Goal: Answer question/provide support: Share knowledge or assist other users

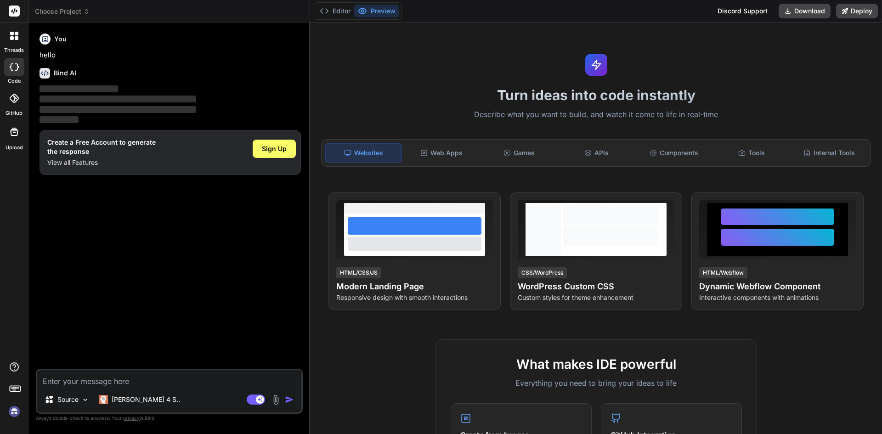
type textarea "x"
click at [77, 159] on p "View all Features" at bounding box center [101, 162] width 108 height 9
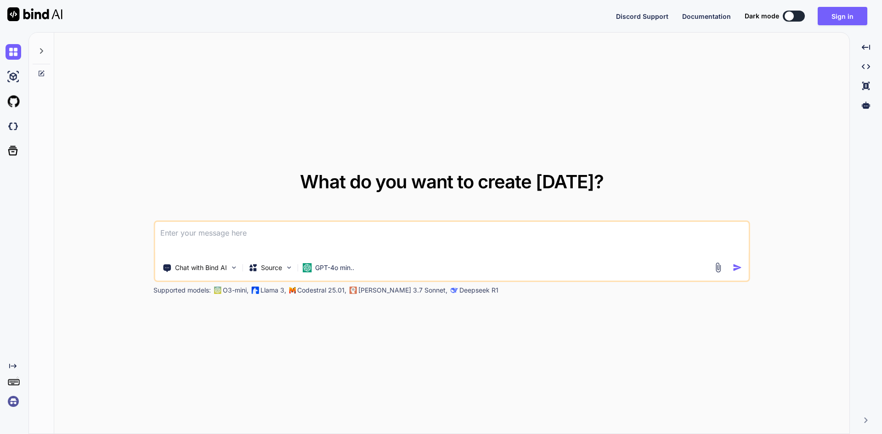
click at [213, 234] on textarea at bounding box center [452, 239] width 594 height 34
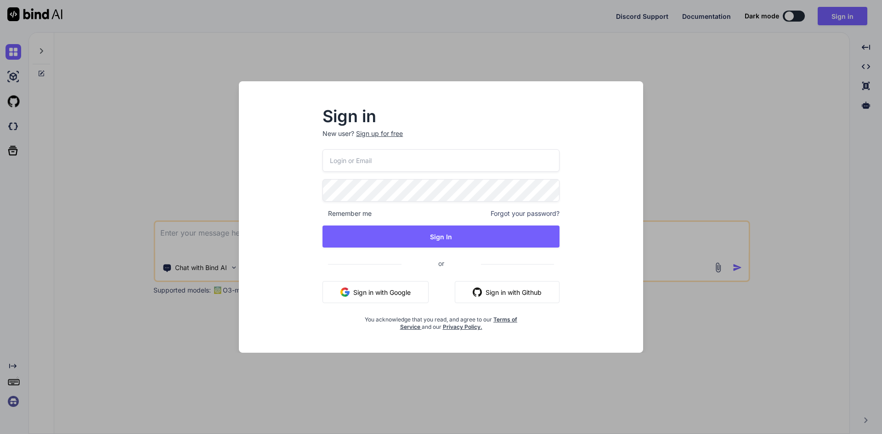
click at [348, 160] on input "email" at bounding box center [440, 160] width 237 height 22
type input "[EMAIL_ADDRESS][DOMAIN_NAME]"
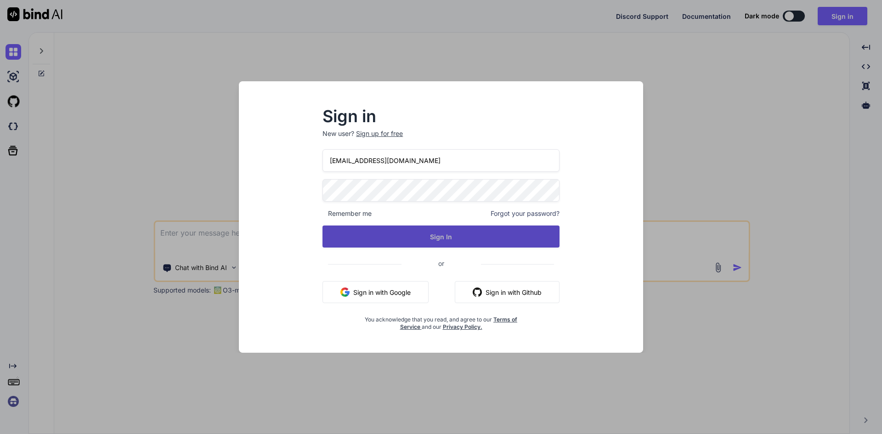
click at [394, 238] on button "Sign In" at bounding box center [440, 236] width 237 height 22
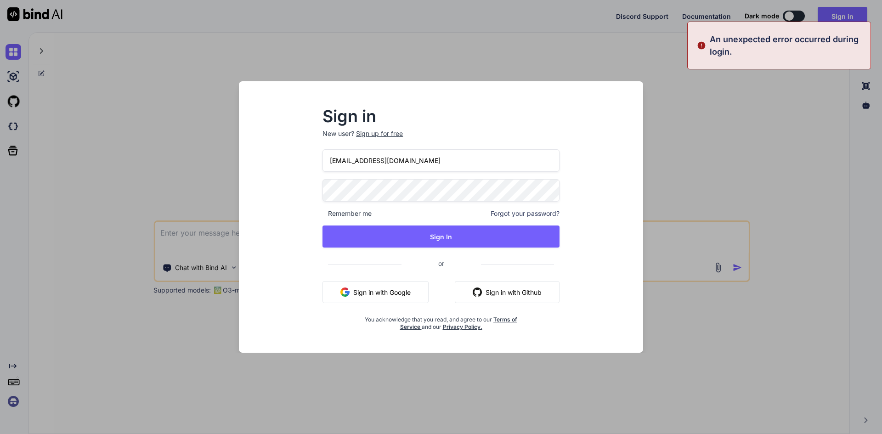
click at [394, 179] on div "[EMAIL_ADDRESS][DOMAIN_NAME] Remember me Forgot your password? Sign In or Sign …" at bounding box center [440, 239] width 237 height 181
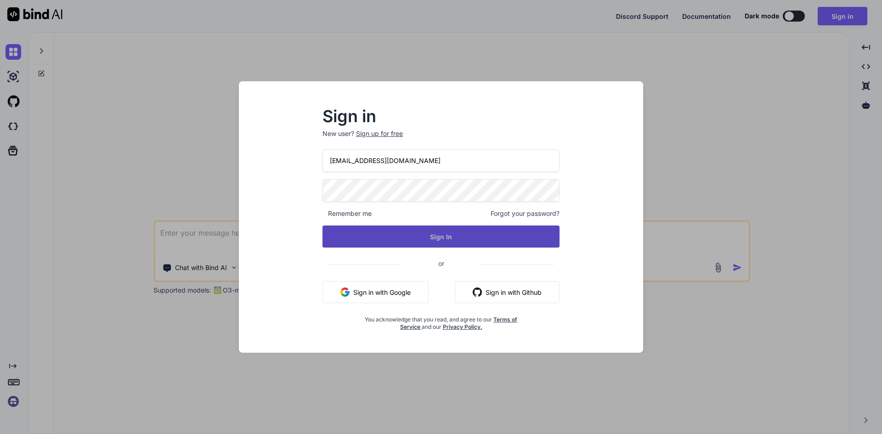
click at [432, 236] on button "Sign In" at bounding box center [440, 236] width 237 height 22
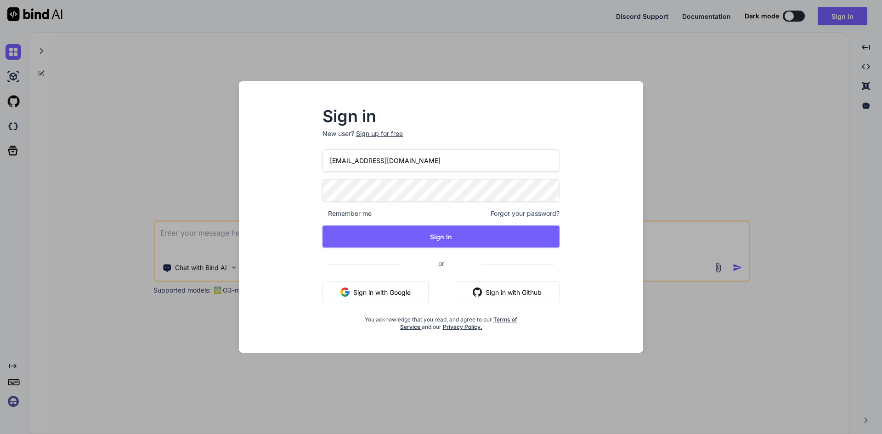
click at [455, 248] on div "[EMAIL_ADDRESS][DOMAIN_NAME] Remember me Forgot your password? Sign In or Sign …" at bounding box center [440, 239] width 237 height 181
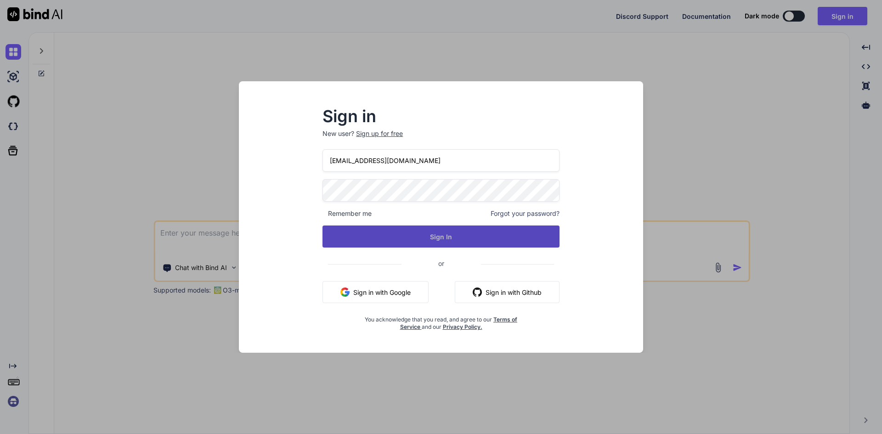
click at [456, 239] on button "Sign In" at bounding box center [440, 236] width 237 height 22
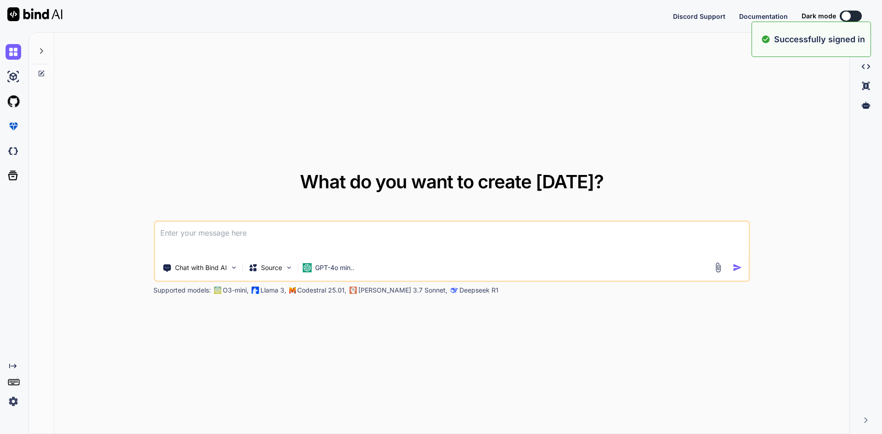
type textarea "x"
click at [364, 242] on textarea at bounding box center [452, 239] width 594 height 34
paste textarea
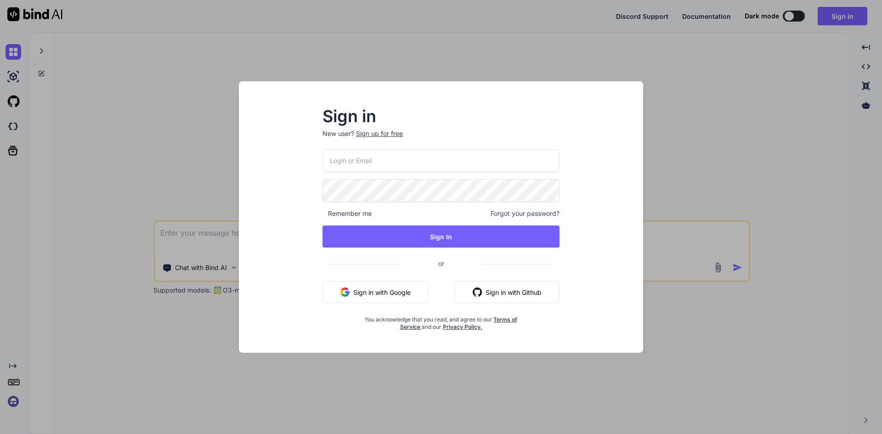
click at [416, 163] on input "email" at bounding box center [440, 160] width 237 height 22
type input "[EMAIL_ADDRESS][DOMAIN_NAME]"
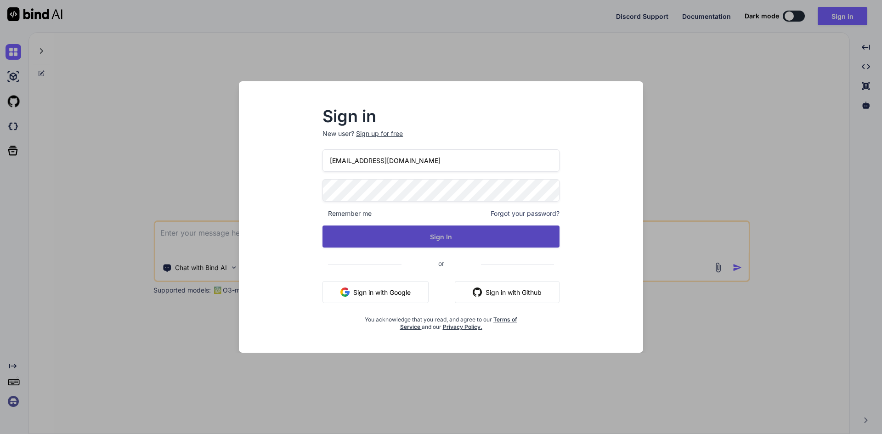
click at [437, 236] on button "Sign In" at bounding box center [440, 236] width 237 height 22
type textarea "x"
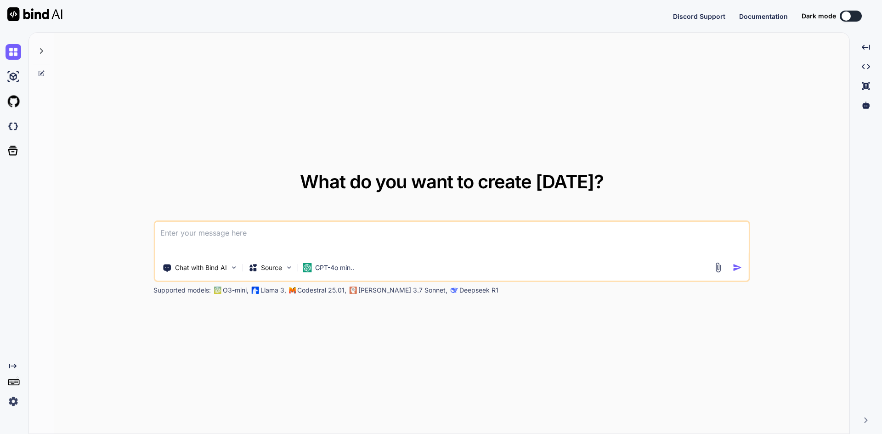
click at [372, 242] on textarea at bounding box center [452, 239] width 594 height 34
paste textarea "Add shedukler <template> <div class="modal fade" id="addScheduleModal" data-bs-…"
type textarea "Add shedukler <template> <div class="modal fade" id="addScheduleModal" data-bs-…"
type textarea "x"
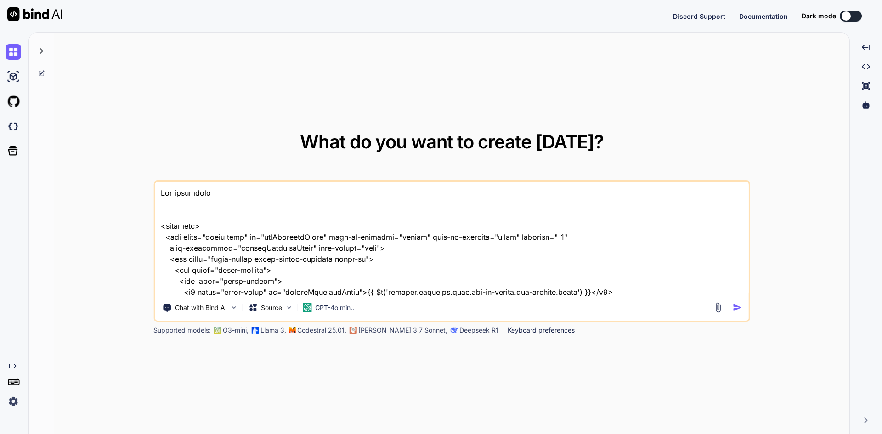
click at [222, 204] on textarea at bounding box center [452, 239] width 594 height 114
click at [185, 203] on textarea at bounding box center [452, 239] width 594 height 114
click at [191, 186] on textarea at bounding box center [452, 239] width 594 height 114
type textarea "Add shedukler <template> <div class="modal fade" id="addScheduleModal" data-bs-…"
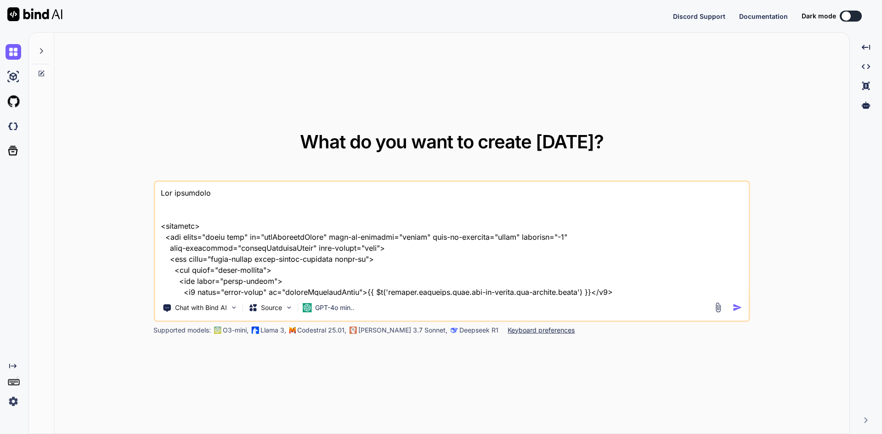
type textarea "x"
type textarea "A Add shedukler <template> <div class="modal fade" id="addScheduleModal" data-b…"
type textarea "x"
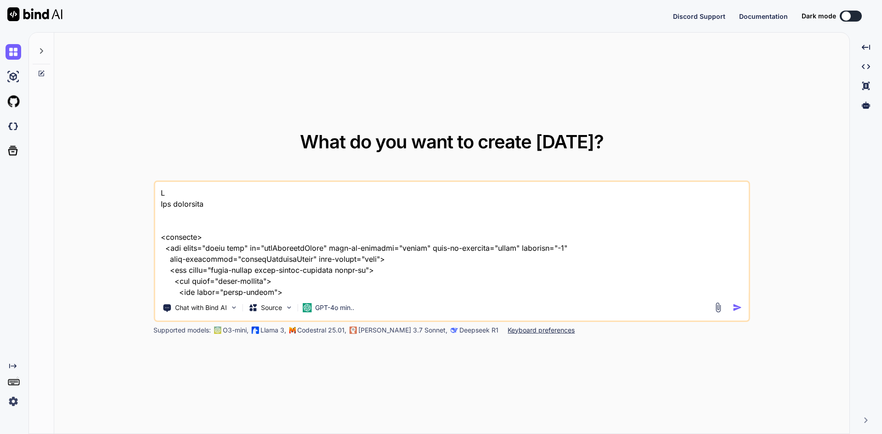
type textarea "Ap Add shedukler <template> <div class="modal fade" id="addScheduleModal" data-…"
type textarea "x"
type textarea "Api Add shedukler <template> <div class="modal fade" id="addScheduleModal" data…"
type textarea "x"
type textarea "Api Add shedukler <template> <div class="modal fade" id="addScheduleModal" data…"
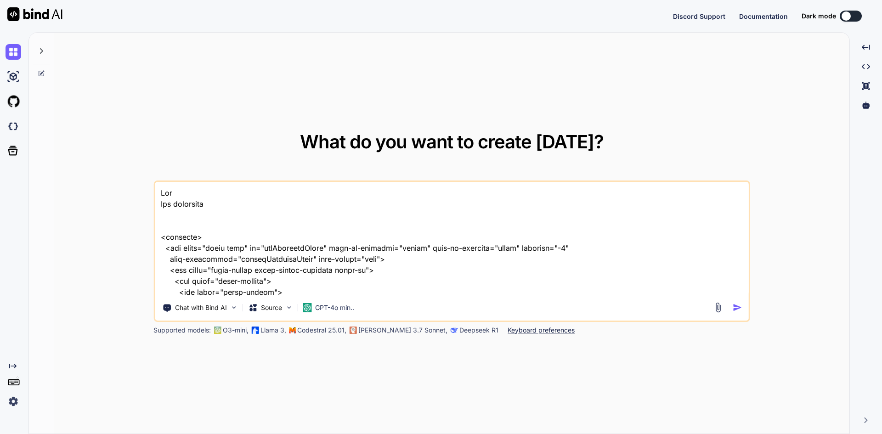
type textarea "x"
type textarea "Api Add shedukler <template> <div class="modal fade" id="addScheduleModal" data…"
type textarea "x"
type textarea "Ap Add shedukler <template> <div class="modal fade" id="addScheduleModal" data-…"
type textarea "x"
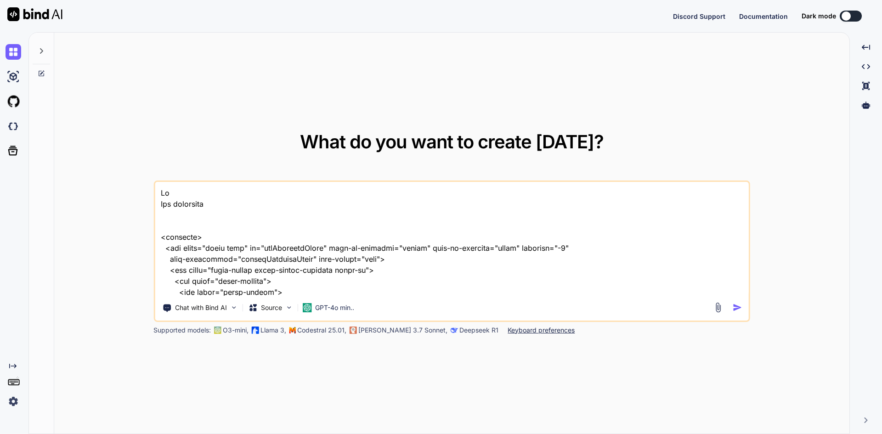
type textarea "A Add shedukler <template> <div class="modal fade" id="addScheduleModal" data-b…"
type textarea "x"
type textarea "Add shedukler <template> <div class="modal fade" id="addScheduleModal" data-bs-…"
type textarea "x"
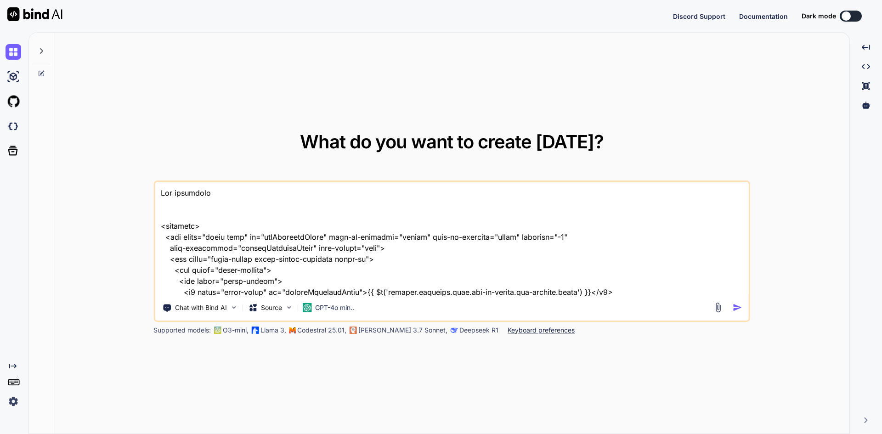
type textarea "e Add shedukler <template> <div class="modal fade" id="addScheduleModal" data-b…"
type textarea "x"
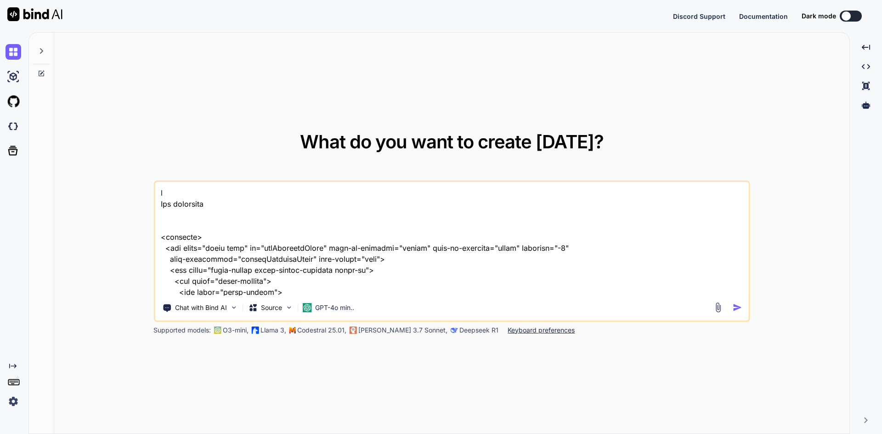
type textarea "ed Add shedukler <template> <div class="modal fade" id="addScheduleModal" data-…"
type textarea "x"
type textarea "edi Add shedukler <template> <div class="modal fade" id="addScheduleModal" data…"
type textarea "x"
type textarea "edit Add shedukler <template> <div class="modal fade" id="addScheduleModal" dat…"
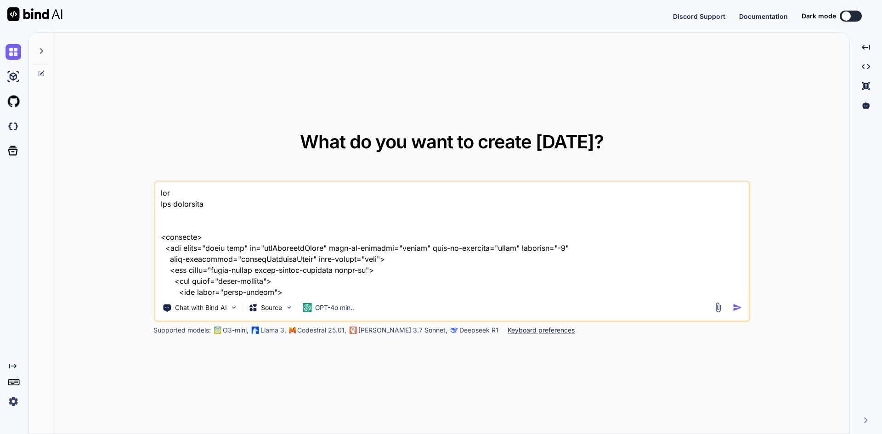
type textarea "x"
type textarea "edit Add shedukler <template> <div class="modal fade" id="addScheduleModal" dat…"
type textarea "x"
type textarea "edit f Add shedukler <template> <div class="modal fade" id="addScheduleModal" d…"
type textarea "x"
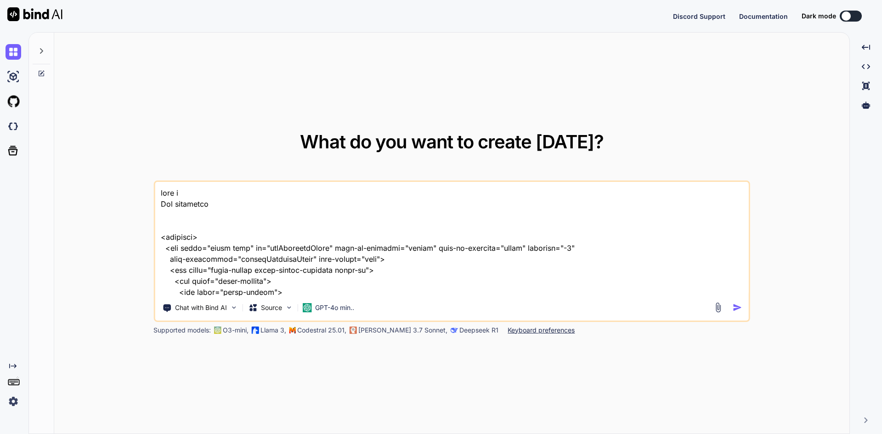
type textarea "edit fu Add shedukler <template> <div class="modal fade" id="addScheduleModal" …"
type textarea "x"
type textarea "edit fun Add shedukler <template> <div class="modal fade" id="addScheduleModal"…"
type textarea "x"
type textarea "edit func Add shedukler <template> <div class="modal fade" id="addScheduleModal…"
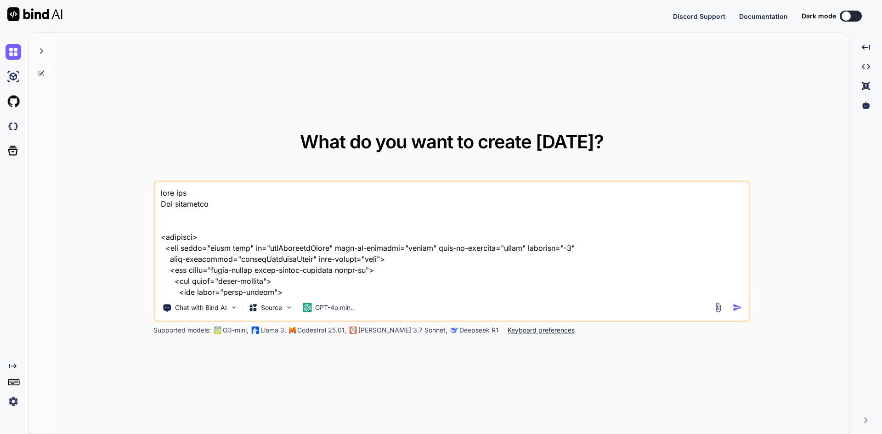
type textarea "x"
type textarea "edit funct Add shedukler <template> <div class="modal fade" id="addScheduleModa…"
type textarea "x"
type textarea "edit functi Add shedukler <template> <div class="modal fade" id="addScheduleMod…"
type textarea "x"
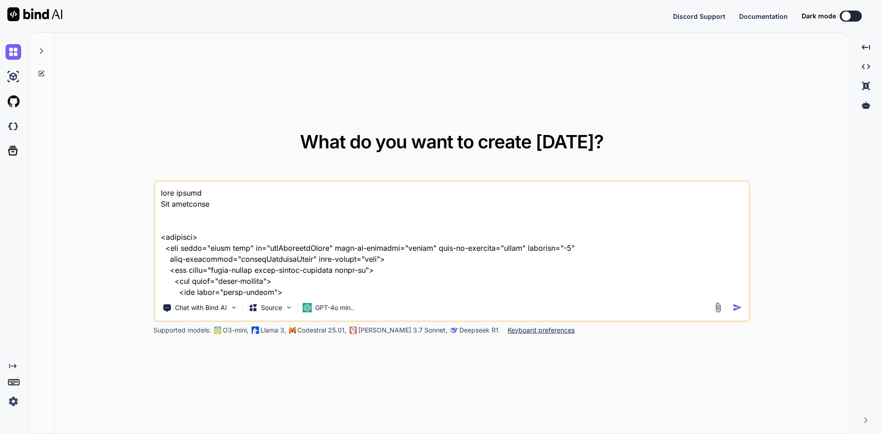
type textarea "edit functio Add shedukler <template> <div class="modal fade" id="addScheduleMo…"
type textarea "x"
type textarea "edit function Add shedukler <template> <div class="modal fade" id="addScheduleM…"
type textarea "x"
type textarea "edit functiona Add shedukler <template> <div class="modal fade" id="addSchedule…"
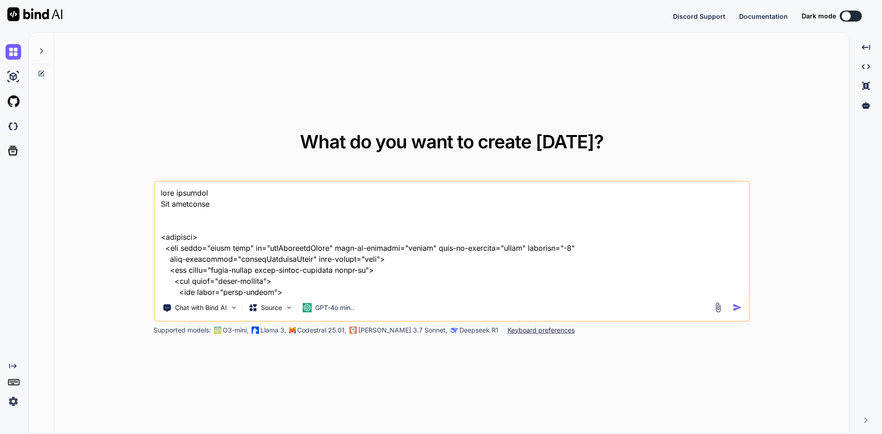
type textarea "x"
type textarea "edit functional Add shedukler <template> <div class="modal fade" id="addSchedul…"
type textarea "x"
type textarea "edit functionali Add shedukler <template> <div class="modal fade" id="addSchedu…"
type textarea "x"
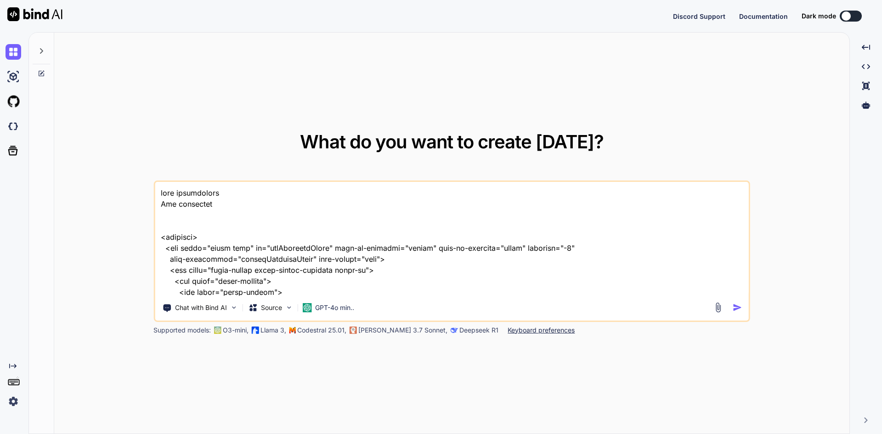
type textarea "edit functionalit Add shedukler <template> <div class="modal fade" id="addSched…"
type textarea "x"
type textarea "edit functionality Add shedukler <template> <div class="modal fade" id="addSche…"
type textarea "x"
type textarea "edit functionality Add shedukler <template> <div class="modal fade" id="addSche…"
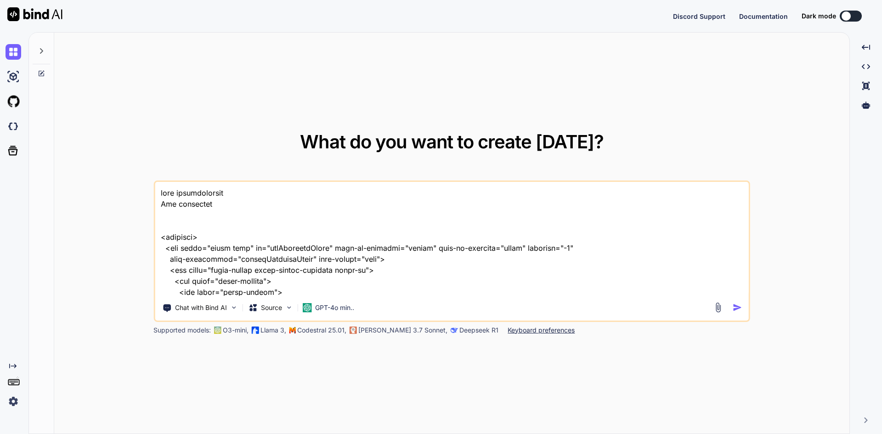
type textarea "x"
type textarea "edit functionality n Add shedukler <template> <div class="modal fade" id="addSc…"
type textarea "x"
type textarea "edit functionality no Add shedukler <template> <div class="modal fade" id="addS…"
type textarea "x"
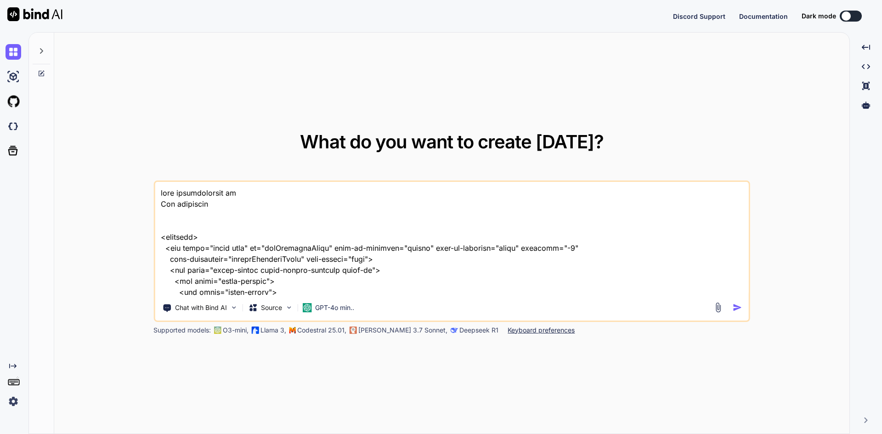
type textarea "edit functionality not Add shedukler <template> <div class="modal fade" id="add…"
type textarea "x"
type textarea "edit functionality not Add shedukler <template> <div class="modal fade" id="add…"
type textarea "x"
type textarea "edit functionality not w Add shedukler <template> <div class="modal fade" id="a…"
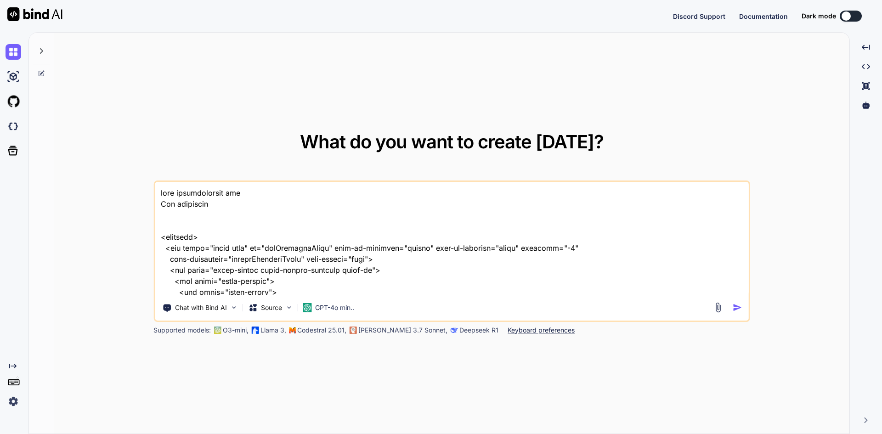
type textarea "x"
type textarea "edit functionality not wo Add shedukler <template> <div class="modal fade" id="…"
type textarea "x"
type textarea "edit functionality not wor Add shedukler <template> <div class="modal fade" id=…"
type textarea "x"
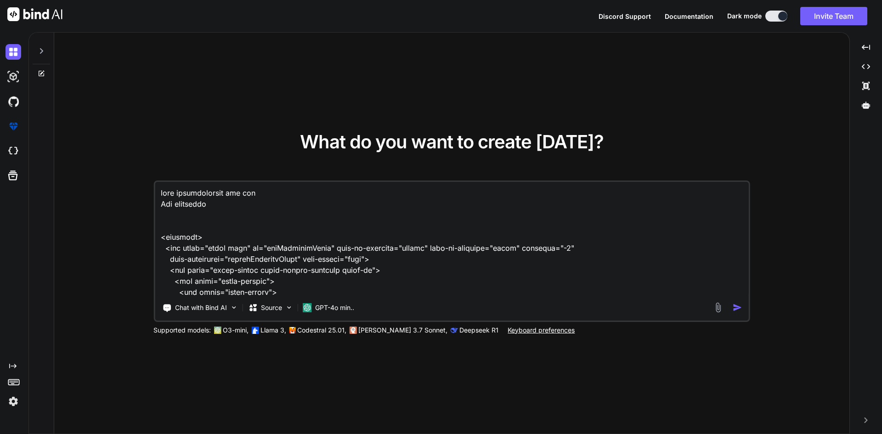
type textarea "edit functionality not work Add shedukler <template> <div class="modal fade" id…"
type textarea "x"
type textarea "edit functionality not worke Add shedukler <template> <div class="modal fade" i…"
type textarea "x"
type textarea "edit functionality not worked Add shedukler <template> <div class="modal fade" …"
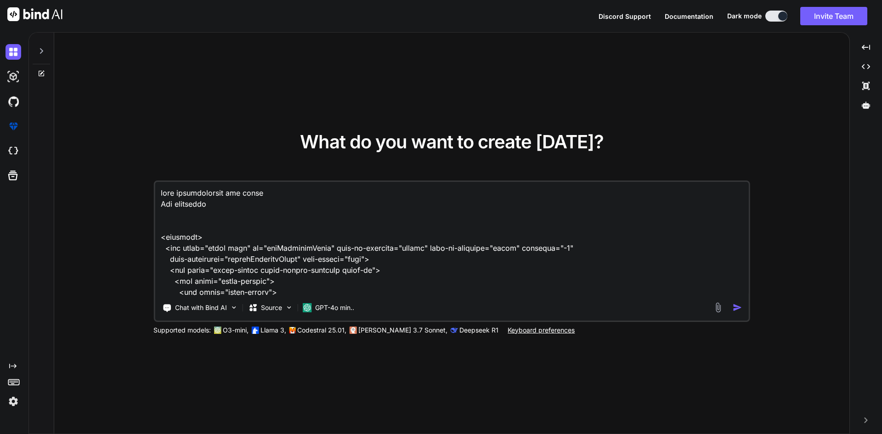
type textarea "x"
type textarea "edit functionality not worked Add shedukler <template> <div class="modal fade" …"
type textarea "x"
type textarea "edit functionality not worked Add shedukler <template> <div class="modal fade" …"
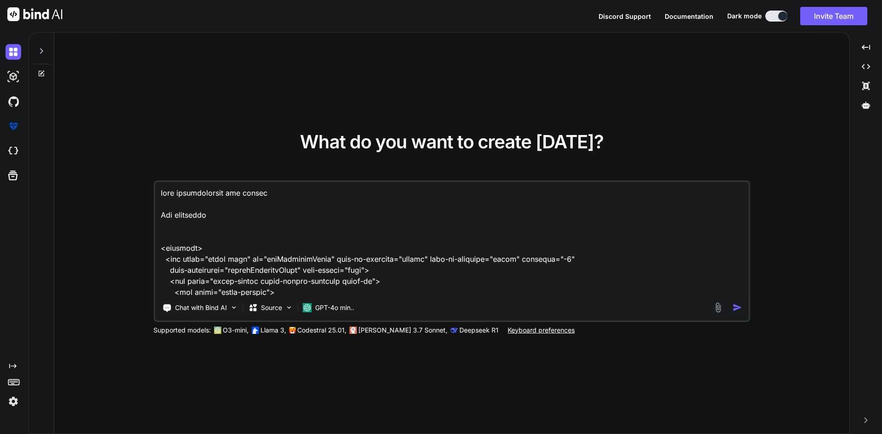
type textarea "x"
type textarea "edit functionality not worked Add shedukler <template> <div class="modal fade" …"
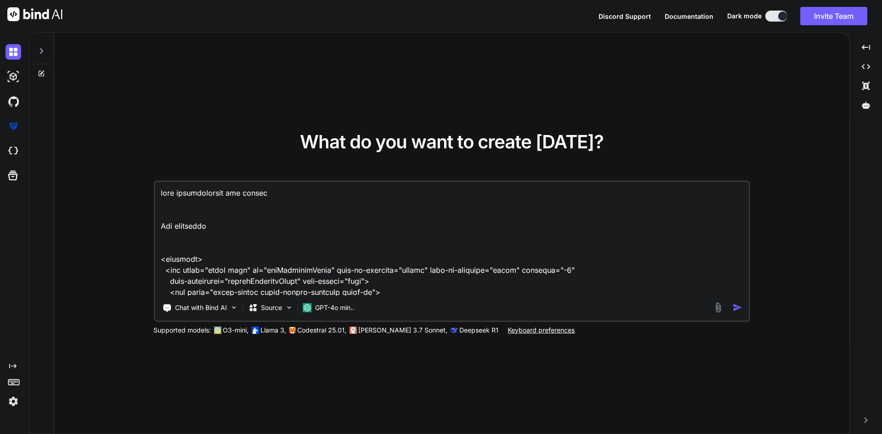
type textarea "x"
click at [286, 196] on textarea at bounding box center [452, 239] width 594 height 114
type textarea "edit functionality not worked Add shedukler <template> <div class="modal fade" …"
type textarea "x"
type textarea "edit functionality not worked a Add shedukler <template> <div class="modal fade…"
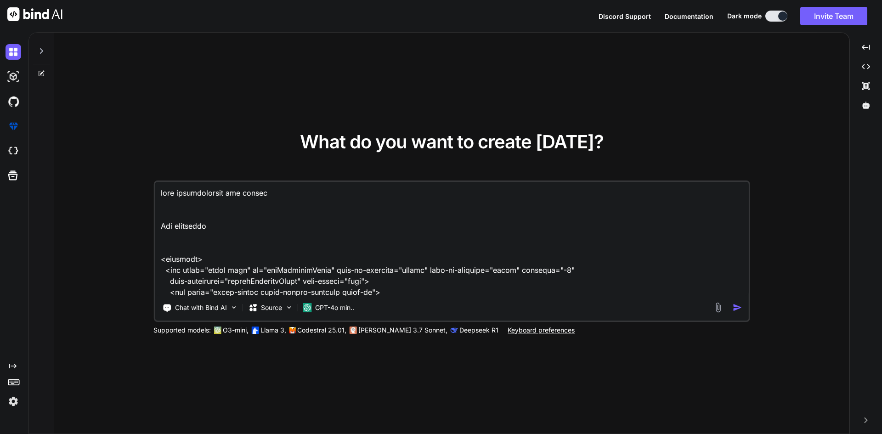
type textarea "x"
type textarea "edit functionality not worked an Add shedukler <template> <div class="modal fad…"
type textarea "x"
type textarea "edit functionality not worked and Add shedukler <template> <div class="modal fa…"
type textarea "x"
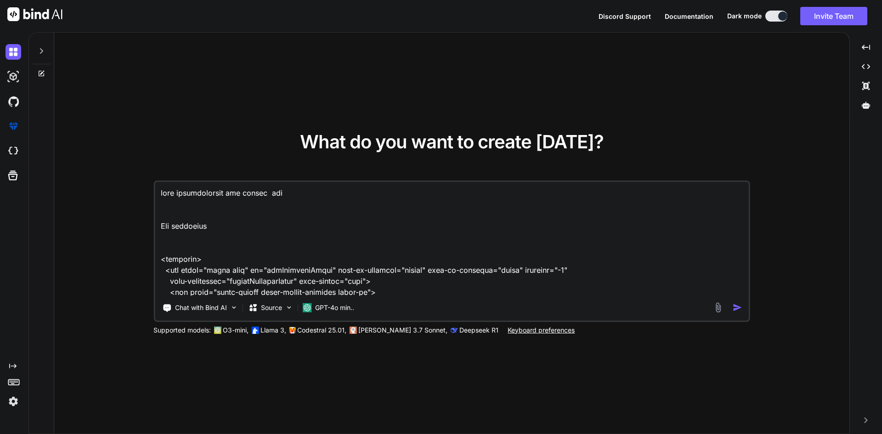
type textarea "edit functionality not worked and Add shedukler <template> <div class="modal fa…"
type textarea "x"
type textarea "edit functionality not worked and o Add shedukler <template> <div class="modal …"
type textarea "x"
type textarea "edit functionality not worked and on Add shedukler <template> <div class="modal…"
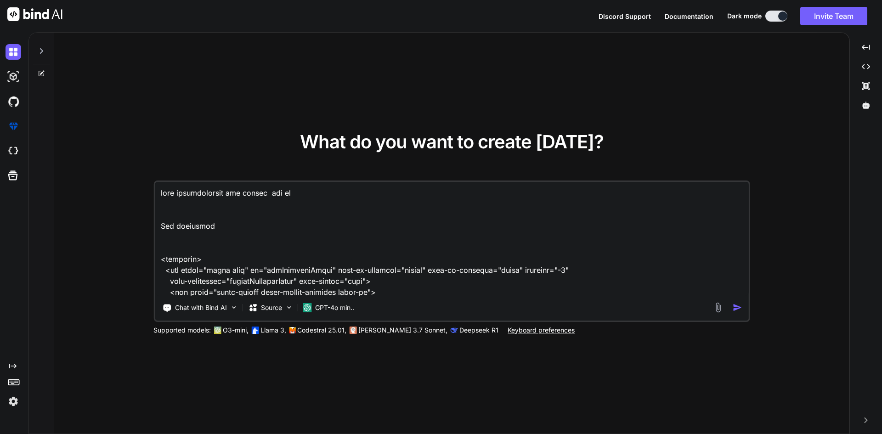
type textarea "x"
type textarea "edit functionality not worked and on Add shedukler <template> <div class="modal…"
type textarea "x"
type textarea "edit functionality not worked and on e Add shedukler <template> <div class="mod…"
type textarea "x"
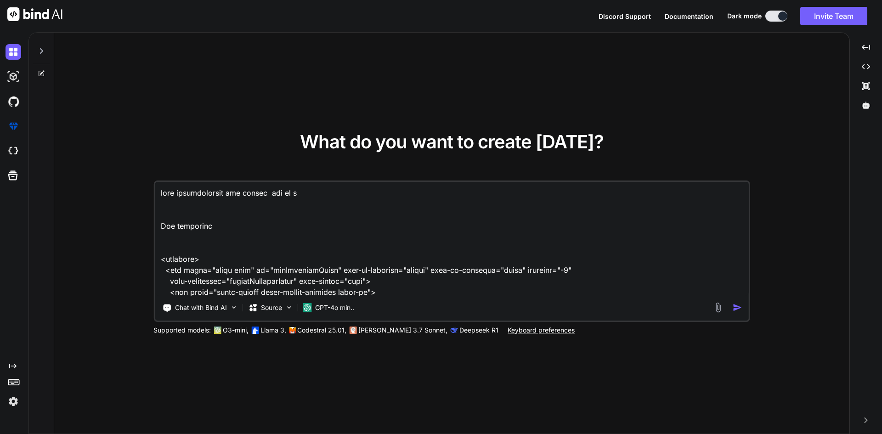
type textarea "edit functionality not worked and on ed Add shedukler <template> <div class="mo…"
type textarea "x"
type textarea "edit functionality not worked and on edi Add shedukler <template> <div class="m…"
type textarea "x"
type textarea "edit functionality not worked and on edit Add shedukler <template> <div class="…"
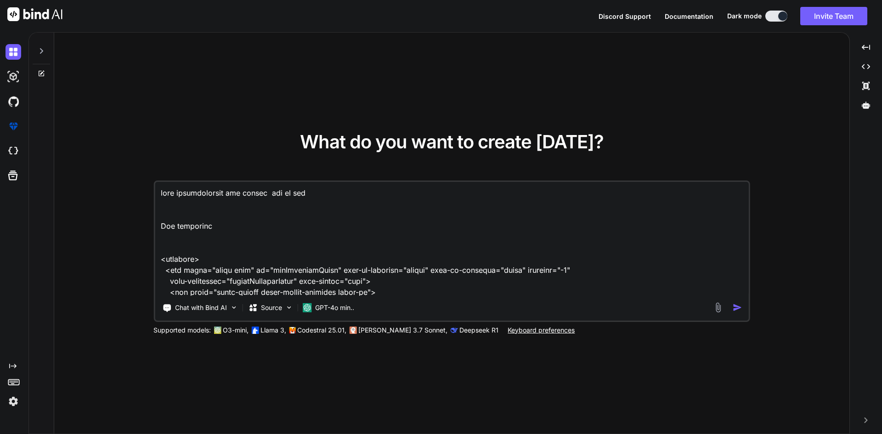
type textarea "x"
type textarea "edit functionality not worked and on edit Add shedukler <template> <div class="…"
type textarea "x"
type textarea "edit functionality not worked and on edit u Add shedukler <template> <div class…"
type textarea "x"
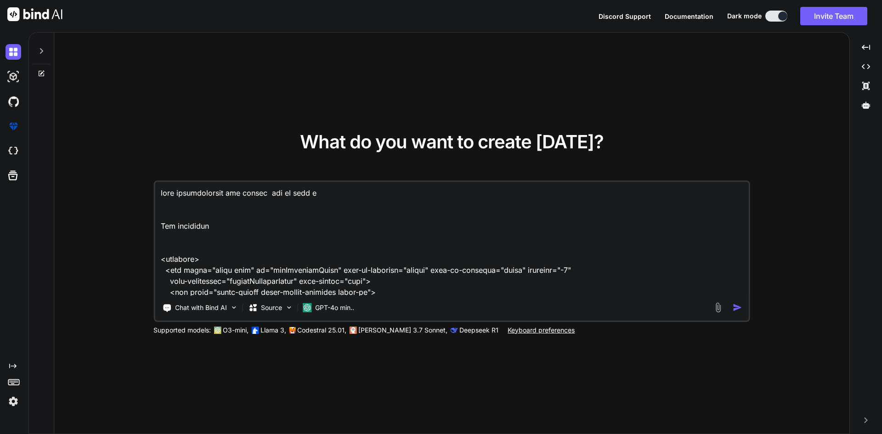
type textarea "edit functionality not worked and on edit up Add shedukler <template> <div clas…"
type textarea "x"
type textarea "edit functionality not worked and on edit upd Add shedukler <template> <div cla…"
type textarea "x"
type textarea "edit functionality not worked and on edit upda Add shedukler <template> <div cl…"
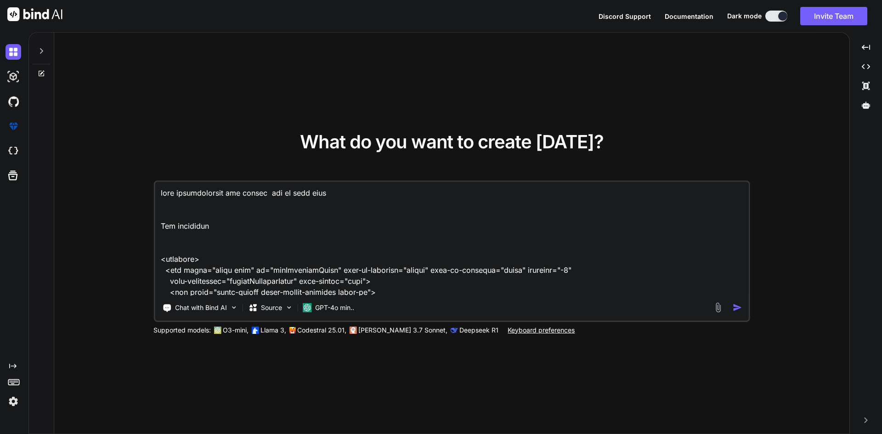
type textarea "x"
type textarea "edit functionality not worked and on edit updat Add shedukler <template> <div c…"
type textarea "x"
type textarea "edit functionality not worked and on edit update Add shedukler <template> <div …"
type textarea "x"
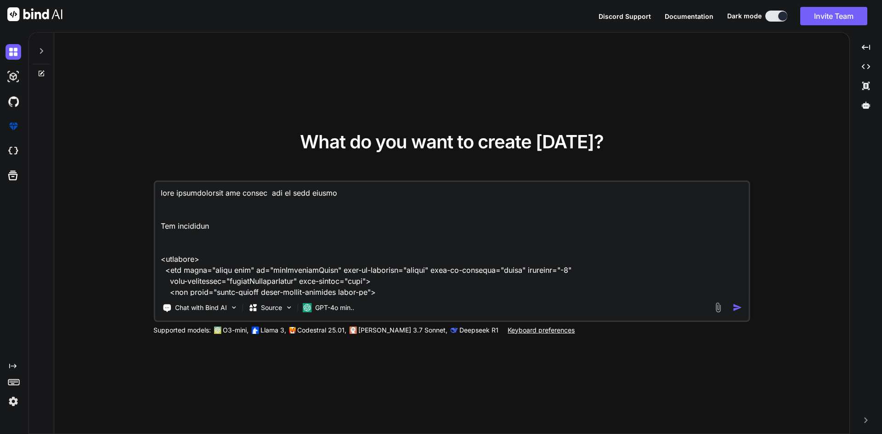
type textarea "edit functionality not worked and on edit update Add shedukler <template> <div …"
type textarea "x"
type textarea "edit functionality not worked and on edit update t Add shedukler <template> <di…"
type textarea "x"
type textarea "edit functionality not worked and on edit update th Add shedukler <template> <d…"
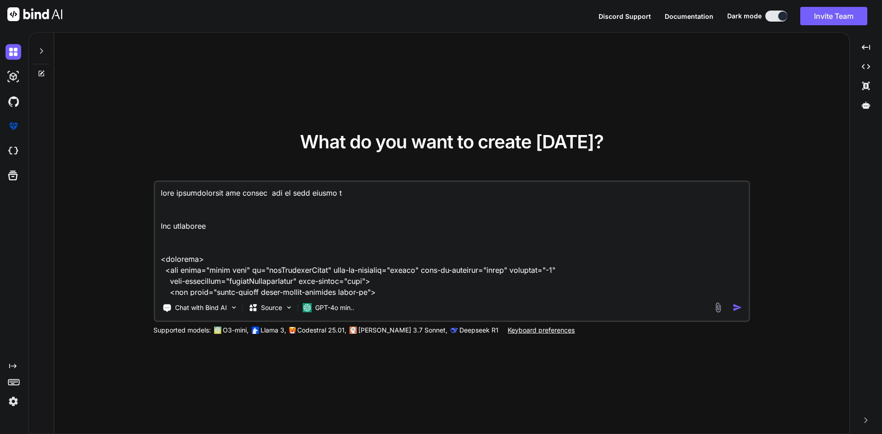
type textarea "x"
type textarea "edit functionality not worked and on edit update tha Add shedukler <template> <…"
type textarea "x"
type textarea "edit functionality not worked and on edit update that Add shedukler <template> …"
type textarea "x"
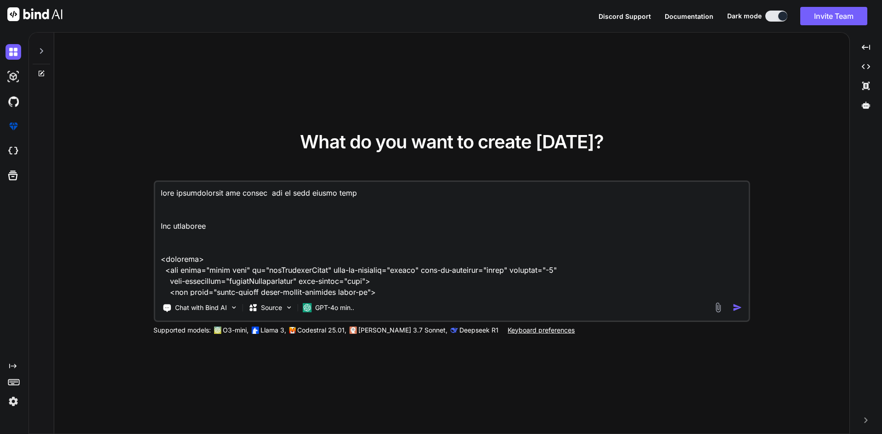
type textarea "edit functionality not worked and on edit update that Add shedukler <template> …"
type textarea "x"
type textarea "edit functionality not worked and on edit update that n Add shedukler <template…"
type textarea "x"
type textarea "edit functionality not worked and on edit update that ne Add shedukler <templat…"
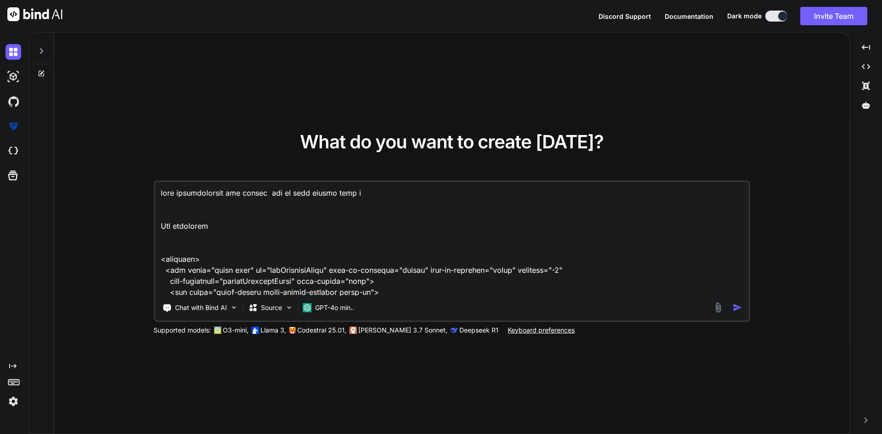
type textarea "x"
type textarea "edit functionality not worked and on edit update that new Add shedukler <templa…"
type textarea "x"
type textarea "edit functionality not worked and on edit update that new Add shedukler <templa…"
type textarea "x"
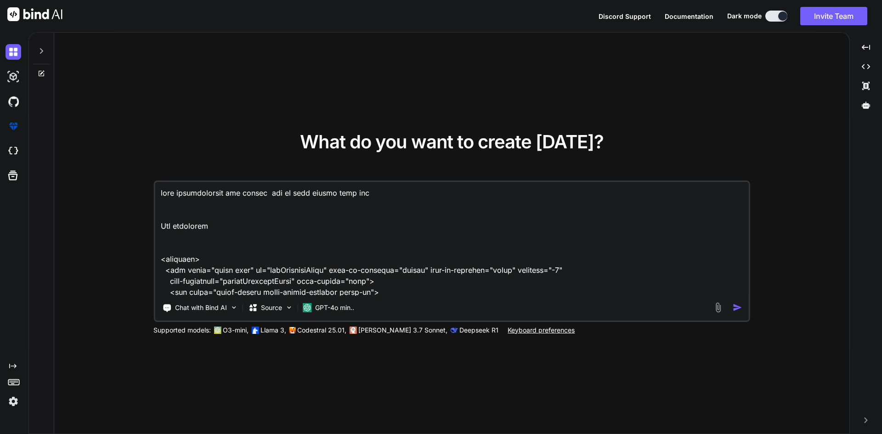
type textarea "edit functionality not worked and on edit update that new r Add shedukler <temp…"
type textarea "x"
type textarea "edit functionality not worked and on edit update that new ro Add shedukler <tem…"
type textarea "x"
type textarea "edit functionality not worked and on edit update that new row Add shedukler <te…"
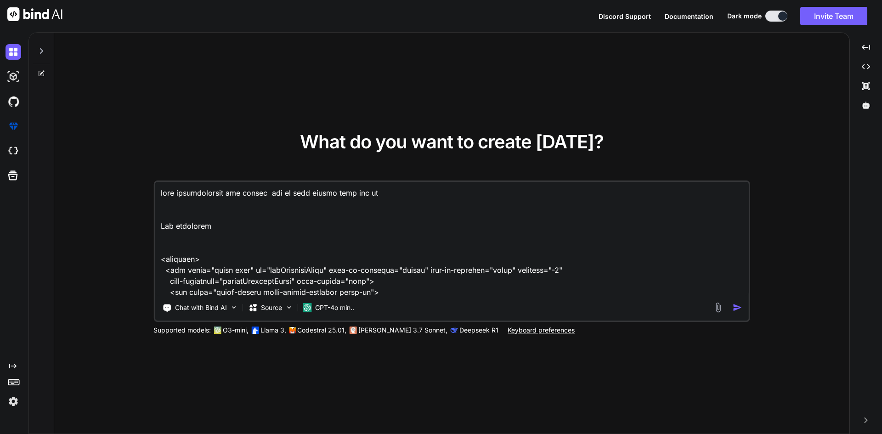
type textarea "x"
type textarea "edit functionality not worked and on edit update that new row Add shedukler <te…"
type textarea "x"
type textarea "edit functionality not worked and on edit update that new row i Add shedukler <…"
type textarea "x"
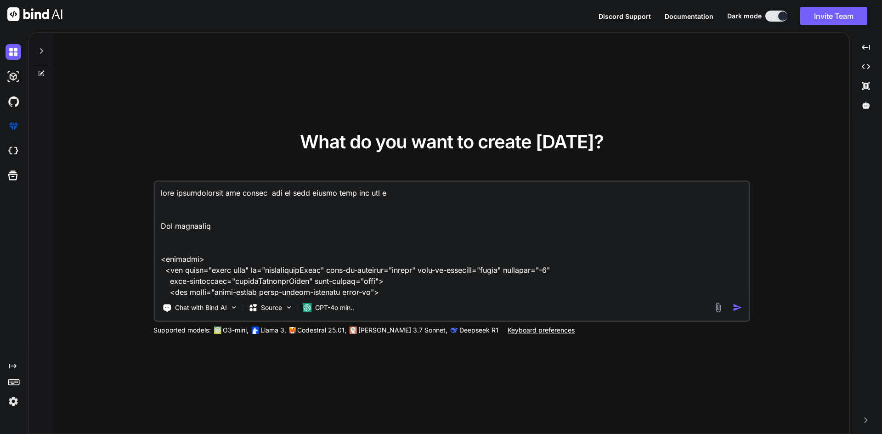
type textarea "edit functionality not worked and on edit update that new row in Add shedukler …"
type textarea "x"
type textarea "edit functionality not worked and on edit update that new row ins Add shedukler…"
type textarea "x"
type textarea "edit functionality not worked and on edit update that new row inse Add shedukle…"
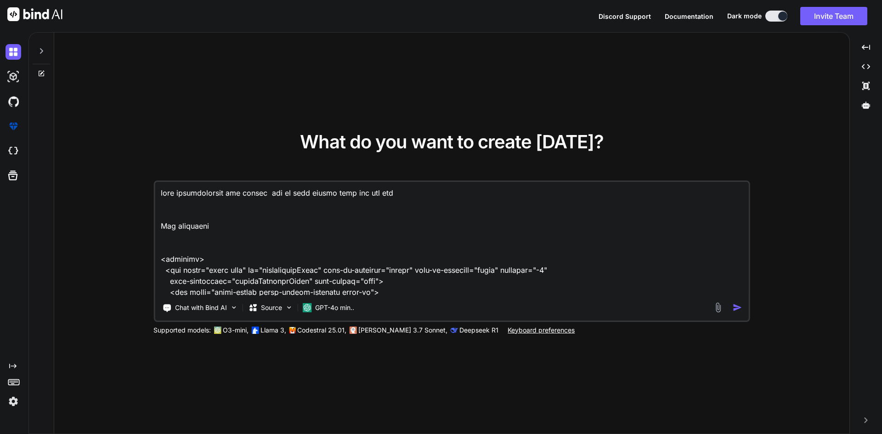
type textarea "x"
type textarea "edit functionality not worked and on edit update that new row inset Add shedukl…"
type textarea "x"
type textarea "edit functionality not worked and on edit update that new row insetr Add sheduk…"
type textarea "x"
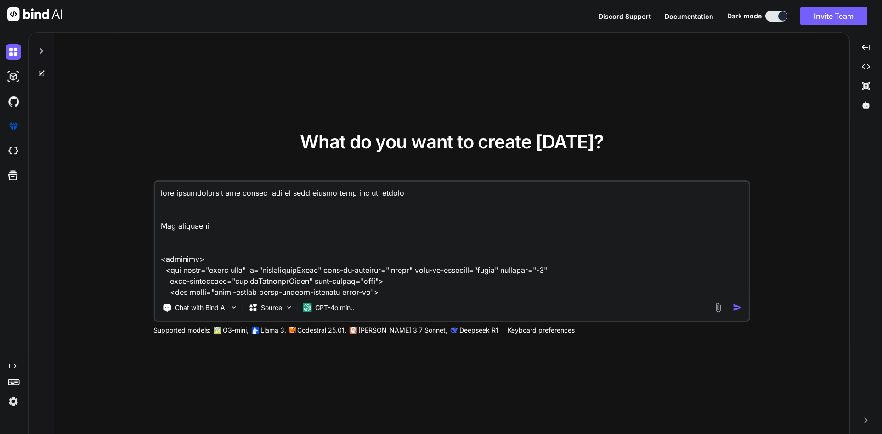
type textarea "edit functionality not worked and on edit update that new row insetre Add shedu…"
type textarea "x"
type textarea "edit functionality not worked and on edit update that new row insetred Add shed…"
type textarea "x"
type textarea "edit functionality not worked and on edit update that new row insetred Add shed…"
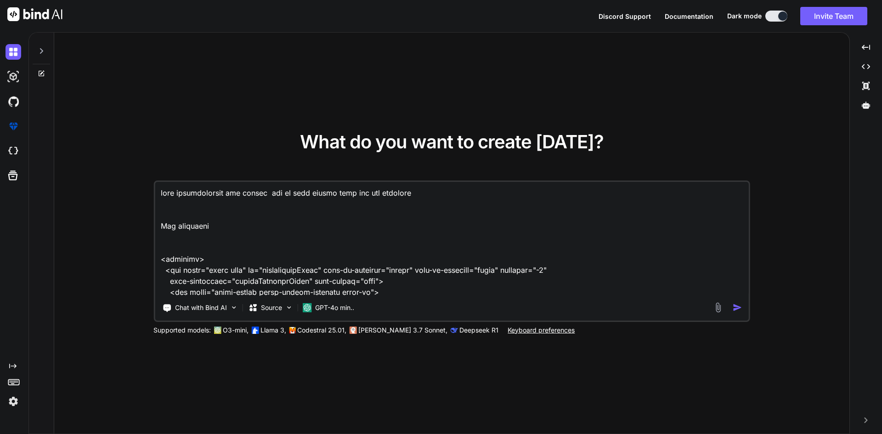
type textarea "x"
type textarea "edit functionality not worked and on edit update that new row insetred i Add sh…"
type textarea "x"
type textarea "edit functionality not worked and on edit update that new row insetred in Add s…"
type textarea "x"
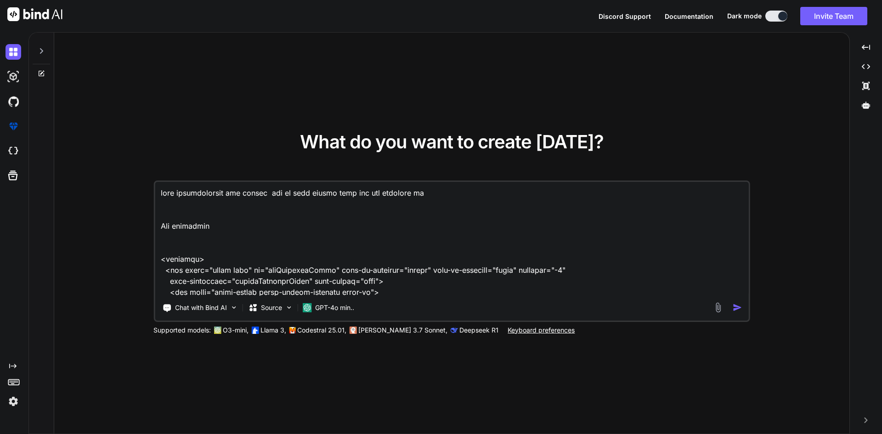
type textarea "edit functionality not worked and on edit update that new row insetred ins Add …"
type textarea "x"
type textarea "edit functionality not worked and on edit update that new row insetred inst Add…"
type textarea "x"
type textarea "edit functionality not worked and on edit update that new row insetred inste Ad…"
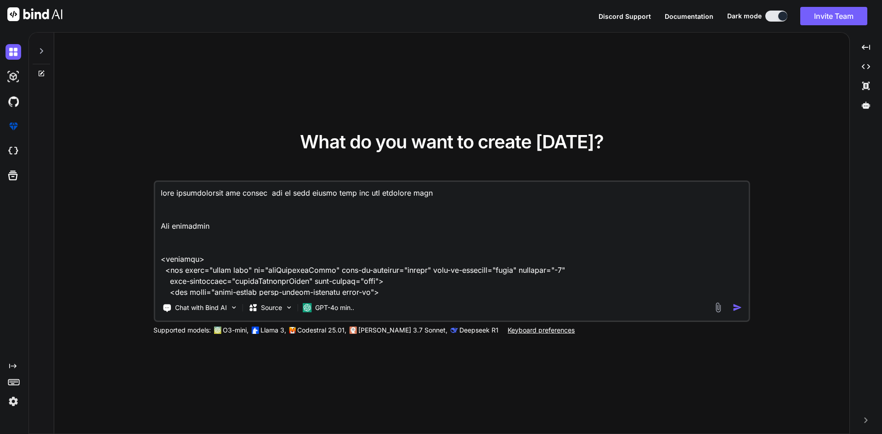
type textarea "x"
type textarea "edit functionality not worked and on edit update that new row insetred insted A…"
type textarea "x"
type textarea "edit functionality not worked and on edit update that new row insetred insted A…"
type textarea "x"
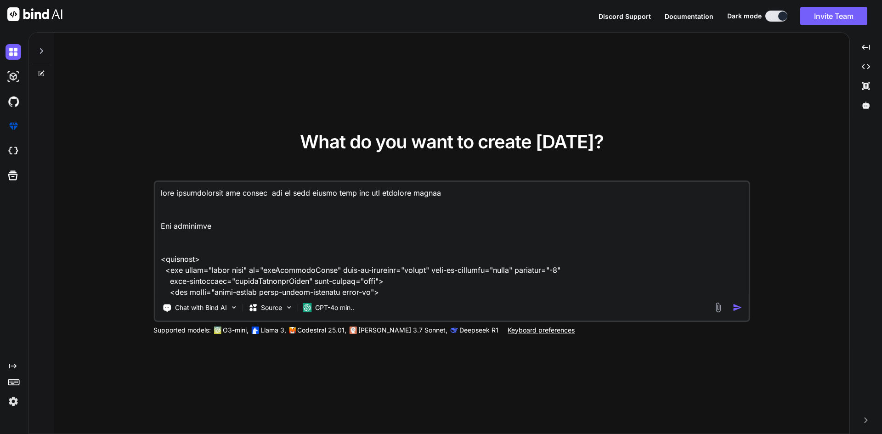
type textarea "edit functionality not worked and on edit update that new row insetred insted o…"
type textarea "x"
type textarea "edit functionality not worked and on edit update that new row insetred insted o…"
type textarea "x"
type textarea "edit functionality not worked and on edit update that new row insetred insted o…"
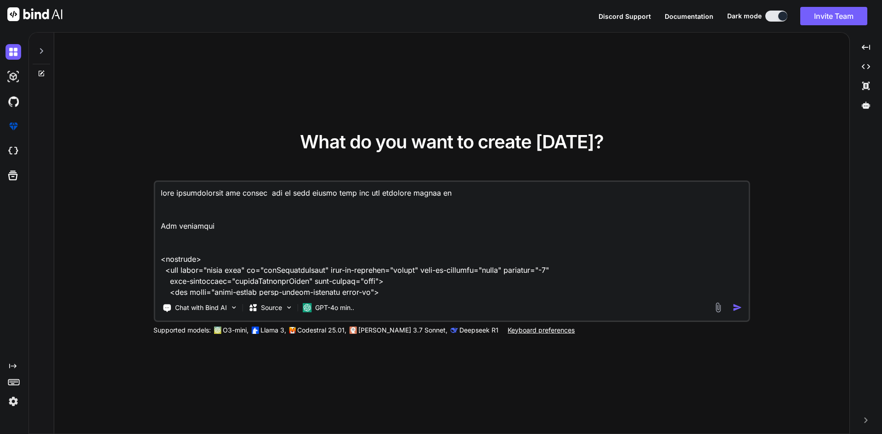
type textarea "x"
type textarea "edit functionality not worked and on edit update that new row insetred insted o…"
type textarea "x"
type textarea "edit functionality not worked and on edit update that new row insetred insted o…"
type textarea "x"
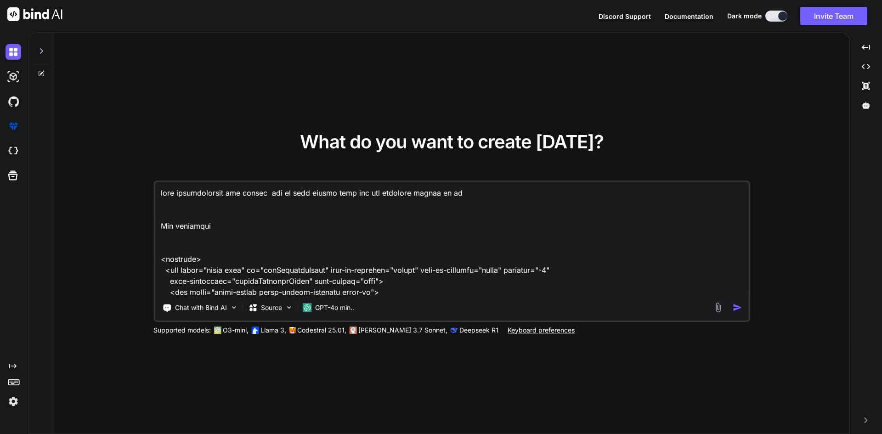
type textarea "edit functionality not worked and on edit update that new row insetred insted o…"
type textarea "x"
drag, startPoint x: 416, startPoint y: 197, endPoint x: 396, endPoint y: 194, distance: 20.3
drag, startPoint x: 421, startPoint y: 194, endPoint x: 523, endPoint y: 191, distance: 102.4
click at [523, 191] on textarea at bounding box center [452, 239] width 594 height 114
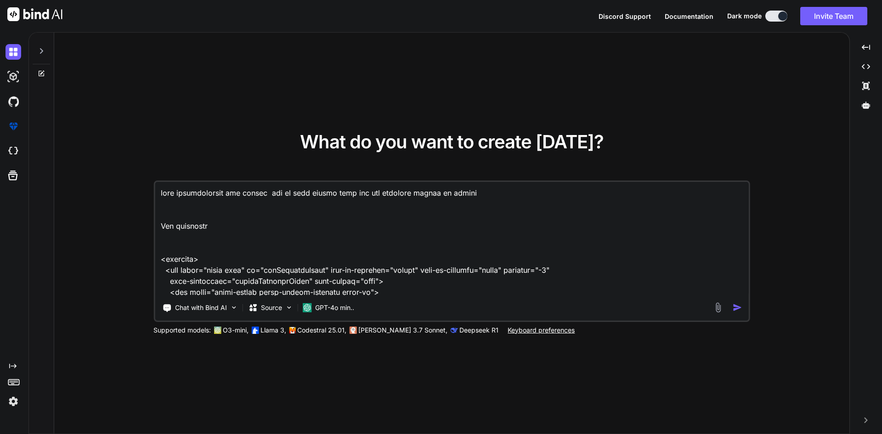
click at [423, 193] on textarea at bounding box center [452, 239] width 594 height 114
click at [466, 197] on textarea at bounding box center [452, 239] width 594 height 114
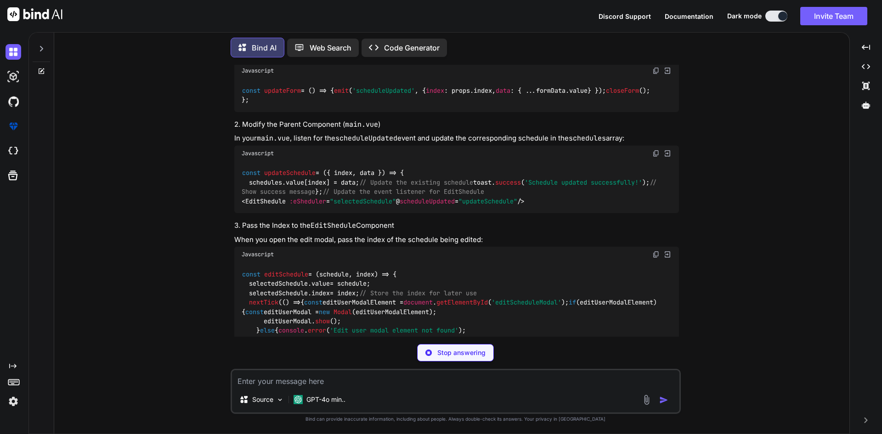
scroll to position [2321, 0]
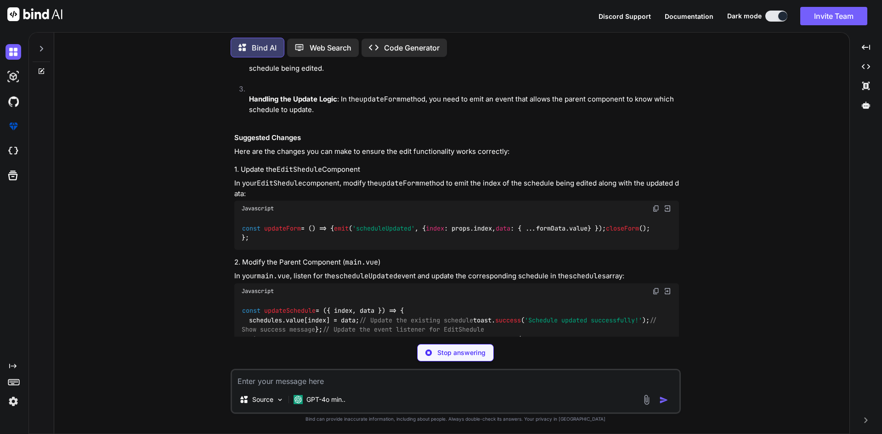
click at [606, 227] on span "closeForm" at bounding box center [622, 228] width 33 height 8
copy span "closeForm"
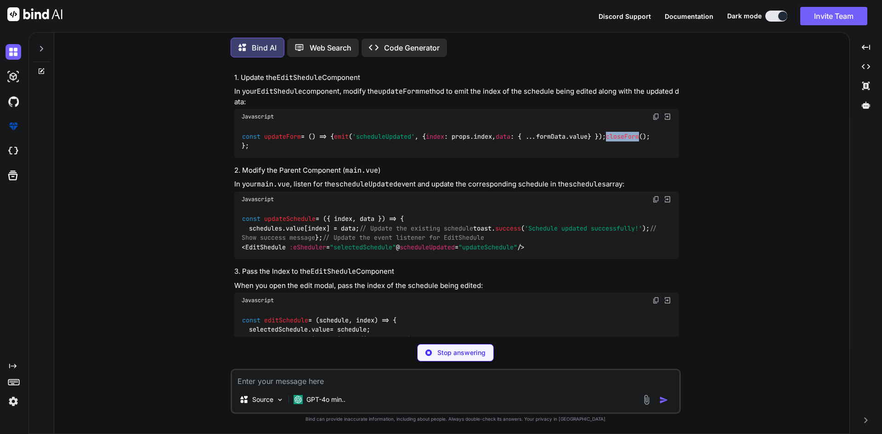
click at [284, 215] on span "updateSchedule" at bounding box center [289, 219] width 51 height 8
copy code "updateSchedule"
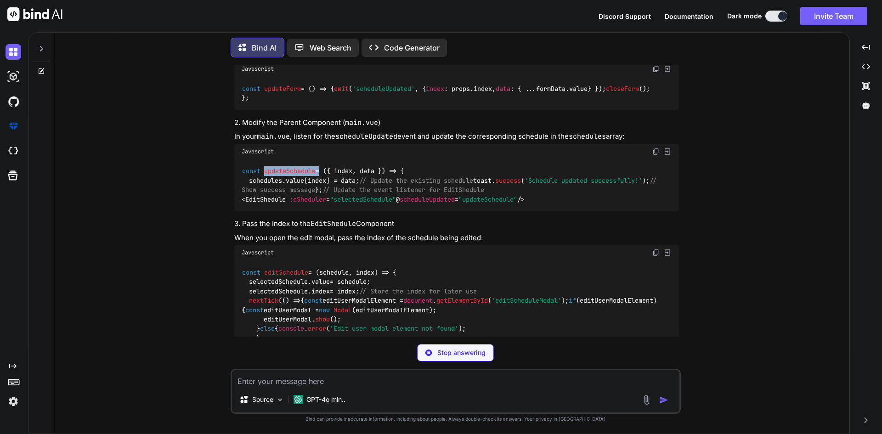
scroll to position [2414, 0]
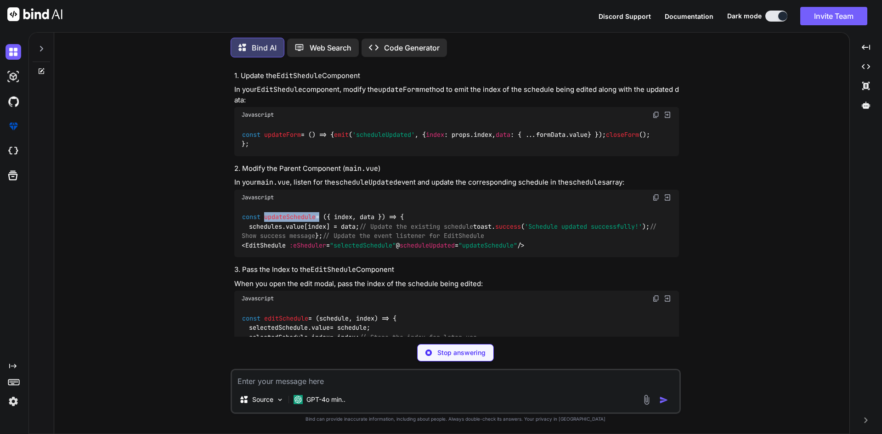
click at [292, 213] on span "updateSchedule" at bounding box center [289, 217] width 51 height 8
click at [352, 130] on span "'scheduleUpdated'" at bounding box center [383, 134] width 62 height 8
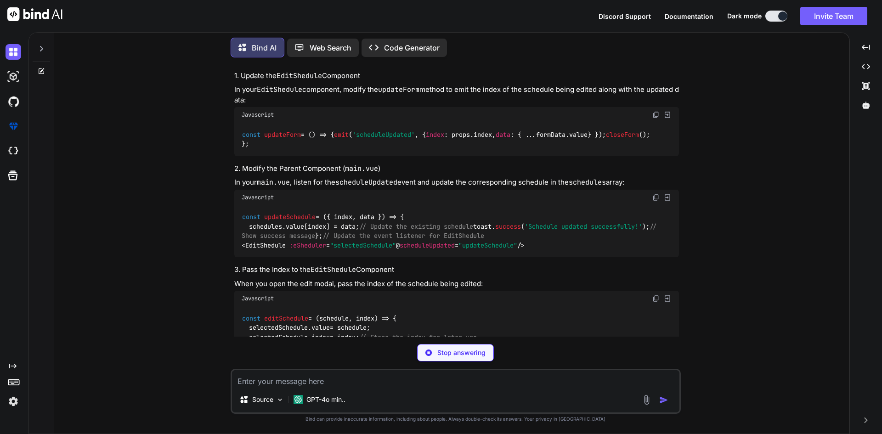
click at [271, 130] on span "updateForm" at bounding box center [282, 134] width 37 height 8
copy code "updateForm"
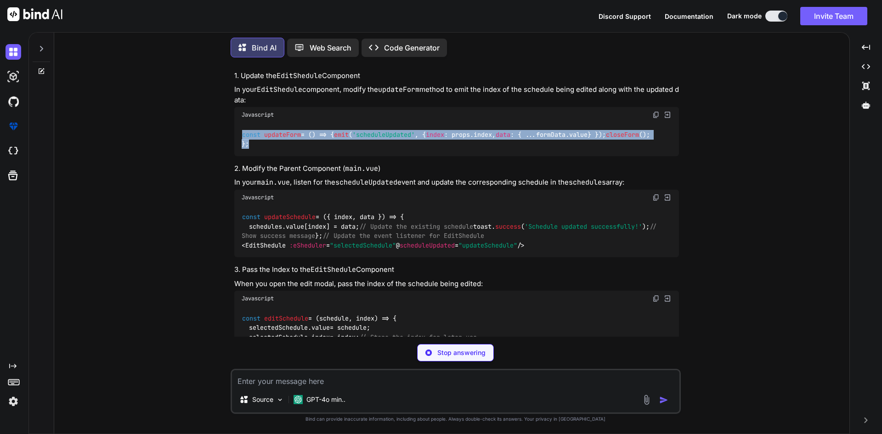
drag, startPoint x: 258, startPoint y: 142, endPoint x: 234, endPoint y: 118, distance: 33.8
click at [234, 123] on div "const updateForm = ( ) => { emit ( 'scheduleUpdated' , { index : props. index ,…" at bounding box center [456, 140] width 444 height 34
copy code "const updateForm = ( ) => { emit ( 'scheduleUpdated' , { index : props. index ,…"
click at [370, 139] on div "const updateForm = ( ) => { emit ( 'scheduleUpdated' , { index : props. index ,…" at bounding box center [456, 140] width 444 height 34
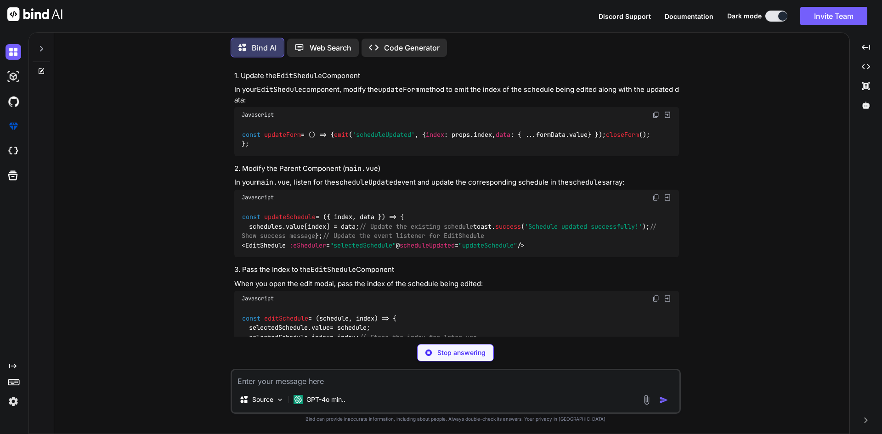
click at [304, 130] on code "const updateForm = ( ) => { emit ( 'scheduleUpdated' , { index : props. index ,…" at bounding box center [446, 139] width 408 height 19
click at [352, 130] on span "'scheduleUpdated'" at bounding box center [383, 134] width 62 height 8
copy span "scheduleUpdated"
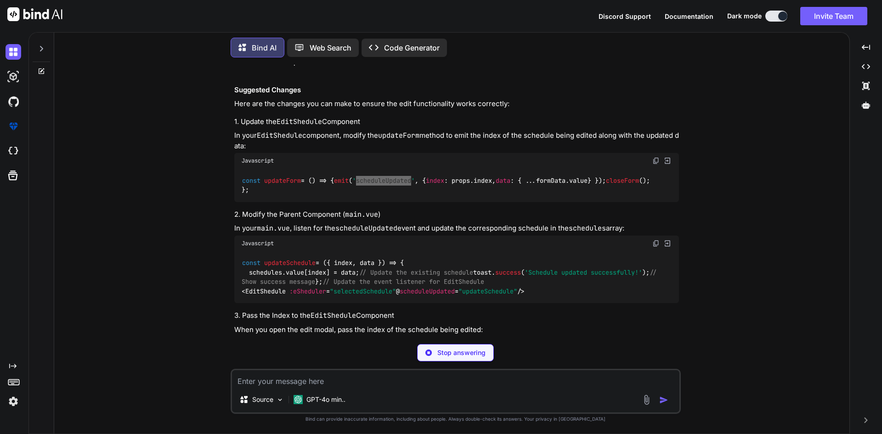
scroll to position [2506, 0]
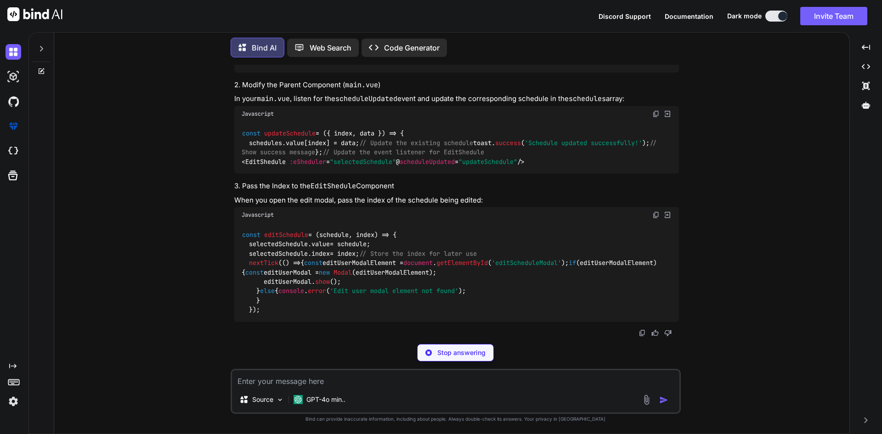
drag, startPoint x: 240, startPoint y: 179, endPoint x: 543, endPoint y: 178, distance: 303.0
click at [543, 174] on div "const updateSchedule = ( { index, data } ) => { schedules. value [index] = data…" at bounding box center [456, 148] width 444 height 52
copy span "< EditShedule :eSheduler = "selectedSchedule" @ scheduleUpdated = "updateSchedu…"
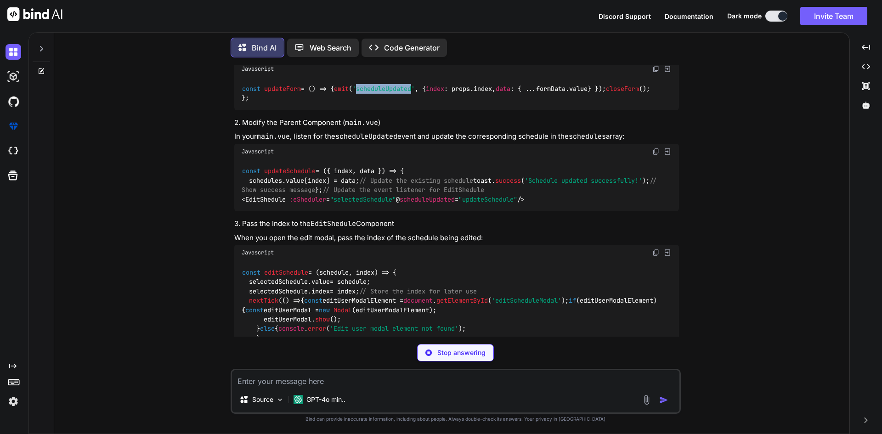
copy code "const updateSchedule = ( { index, data } ) => { schedules. value [index] = data…"
drag, startPoint x: 253, startPoint y: 197, endPoint x: 231, endPoint y: 171, distance: 34.2
click at [231, 171] on div "You Bind AI It looks like you're working on a Vue.js application that involves …" at bounding box center [455, 249] width 450 height 369
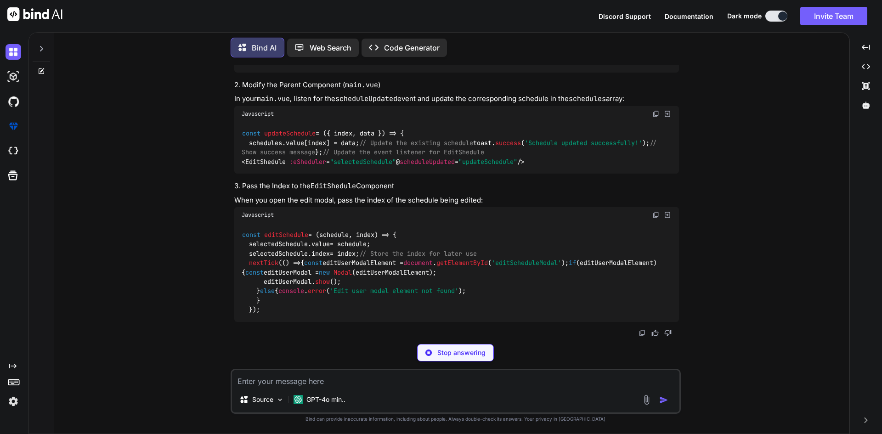
click at [285, 230] on span "editSchedule" at bounding box center [286, 234] width 44 height 8
copy code "editSchedule"
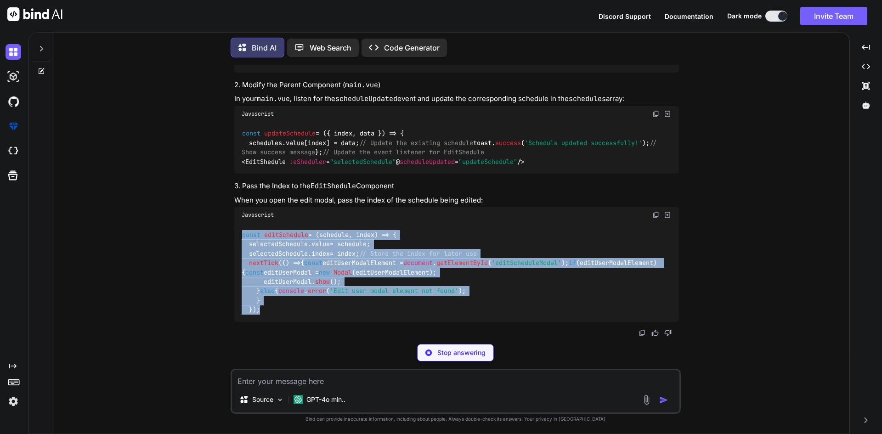
drag, startPoint x: 263, startPoint y: 309, endPoint x: 241, endPoint y: 207, distance: 104.7
click at [241, 223] on div "const editSchedule = ( schedule, index ) => { selectedSchedule. value = schedul…" at bounding box center [456, 272] width 444 height 99
copy code "const editSchedule = ( schedule, index ) => { selectedSchedule. value = schedul…"
click at [655, 211] on img at bounding box center [655, 214] width 7 height 7
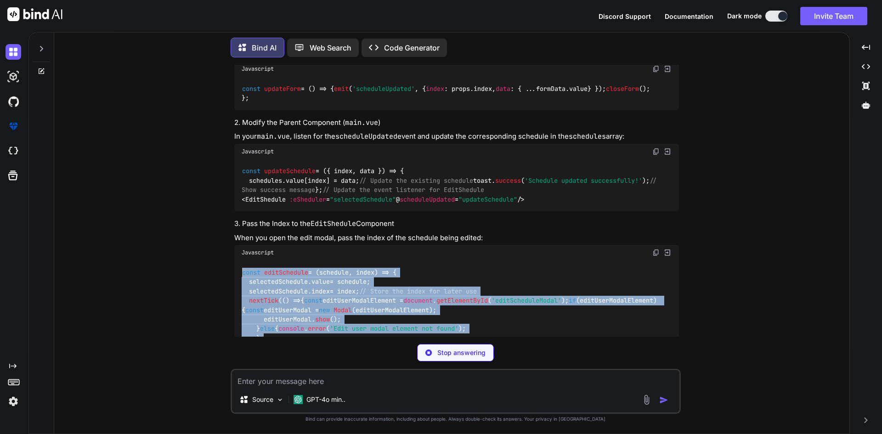
scroll to position [2368, 0]
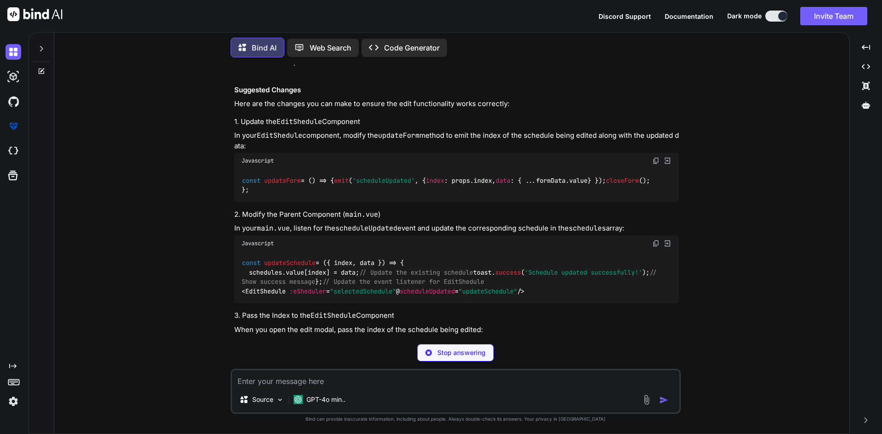
click at [426, 176] on span "index" at bounding box center [435, 180] width 18 height 8
click at [352, 176] on span "'scheduleUpdated'" at bounding box center [383, 180] width 62 height 8
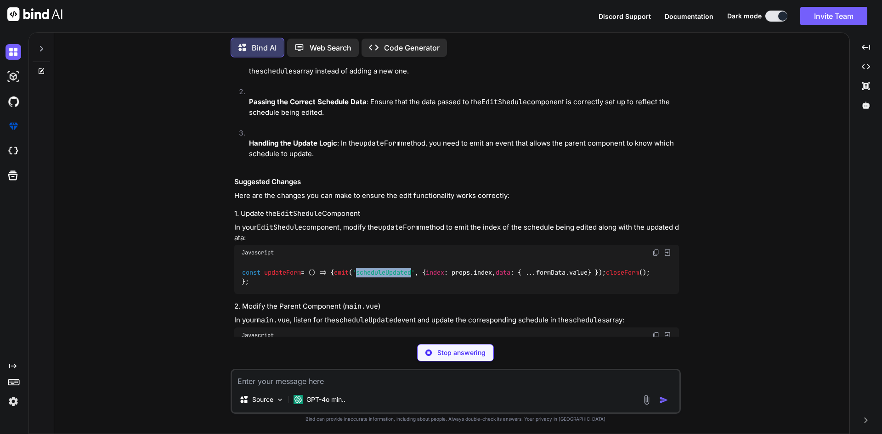
scroll to position [2414, 0]
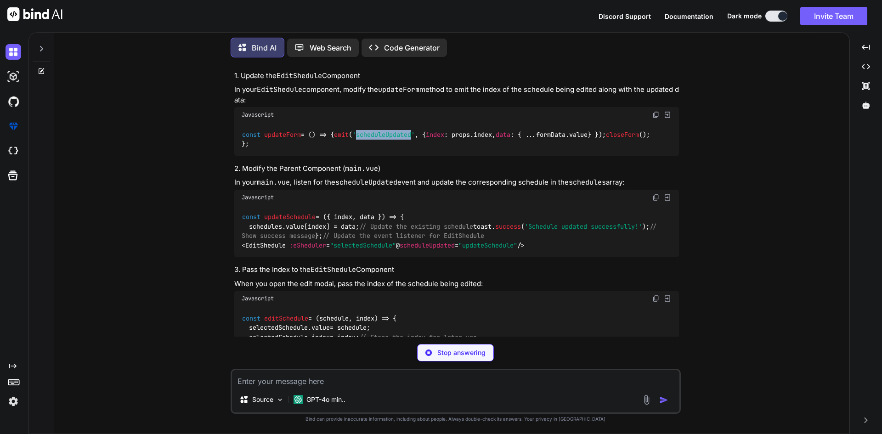
drag, startPoint x: 250, startPoint y: 124, endPoint x: 574, endPoint y: 122, distance: 324.2
click at [574, 123] on div "const updateForm = ( ) => { emit ( 'scheduleUpdated' , { index : props. index ,…" at bounding box center [456, 140] width 444 height 34
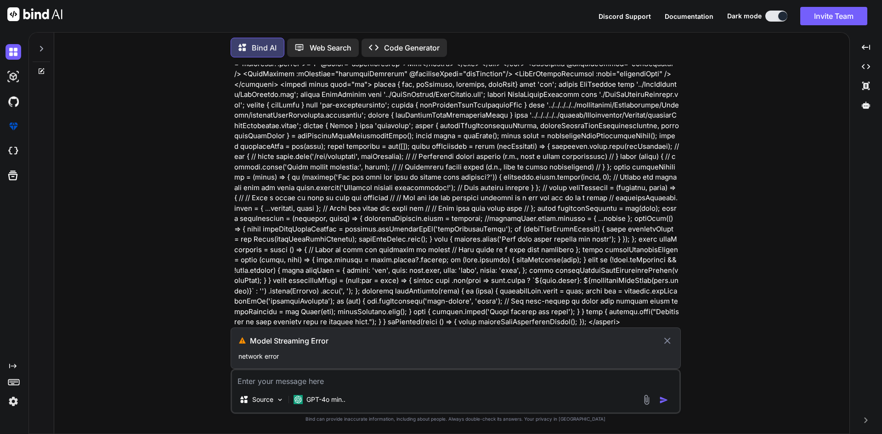
scroll to position [1898, 0]
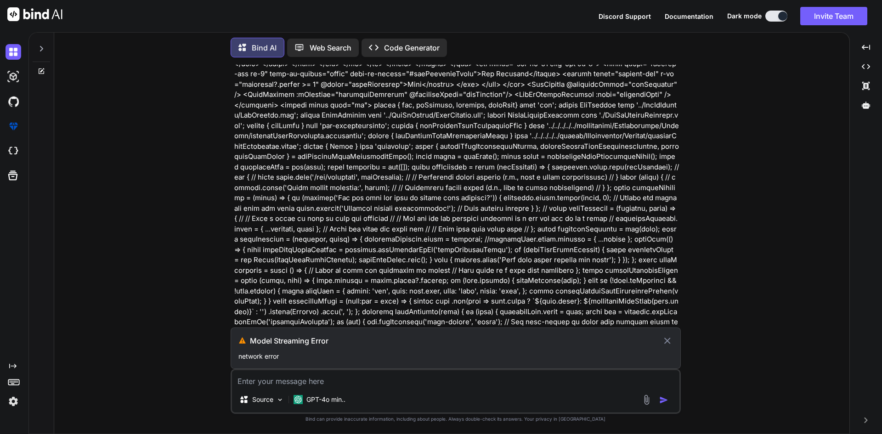
click at [299, 383] on textarea at bounding box center [455, 378] width 447 height 17
click at [671, 344] on icon at bounding box center [667, 340] width 11 height 11
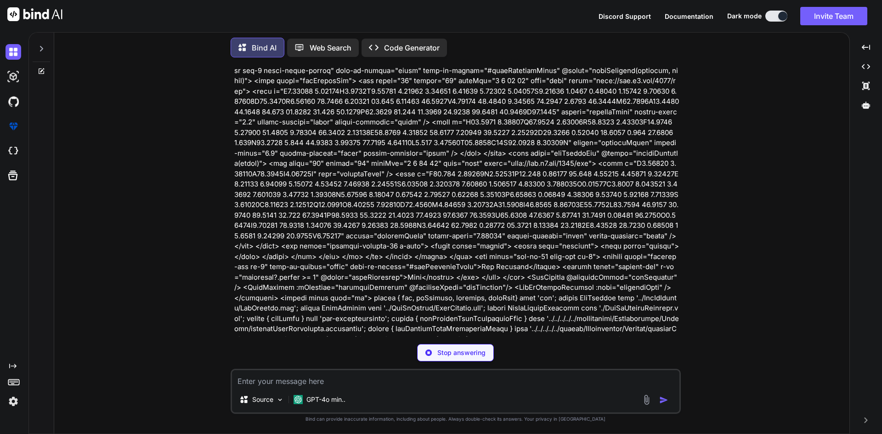
scroll to position [1843, 0]
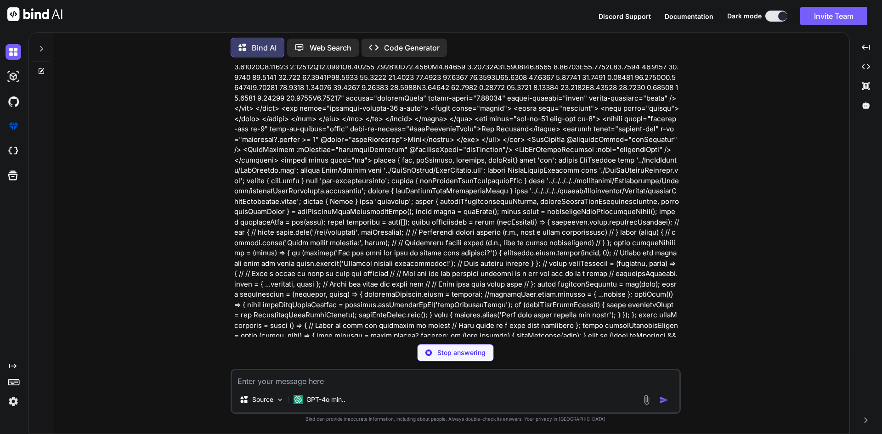
click at [435, 356] on div "Stop answering" at bounding box center [455, 352] width 77 height 17
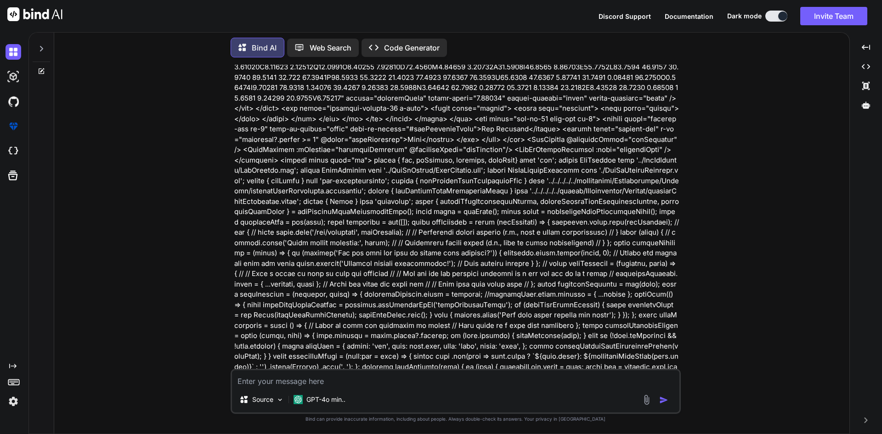
scroll to position [1857, 0]
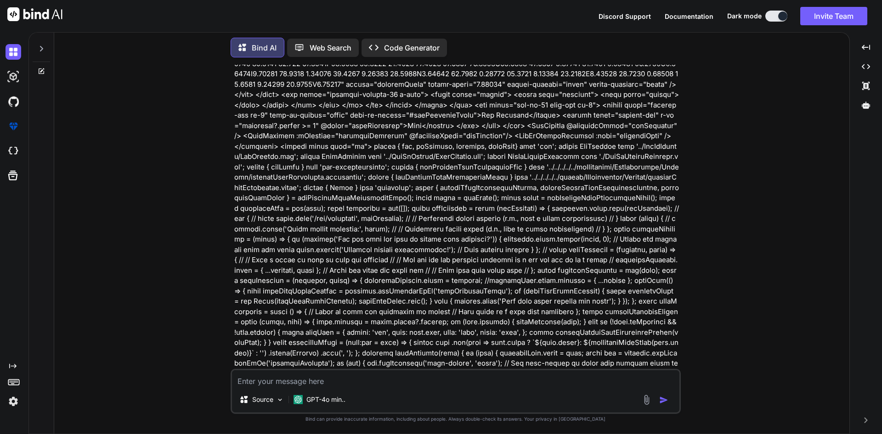
click at [341, 377] on textarea at bounding box center [455, 378] width 447 height 17
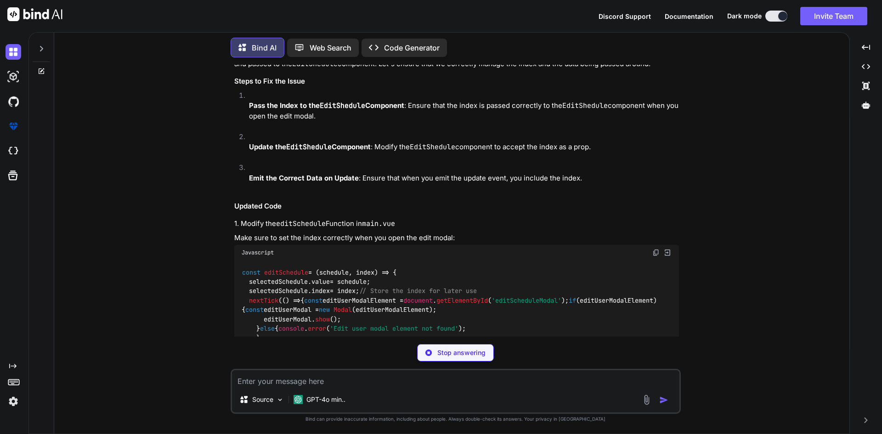
scroll to position [2326, 0]
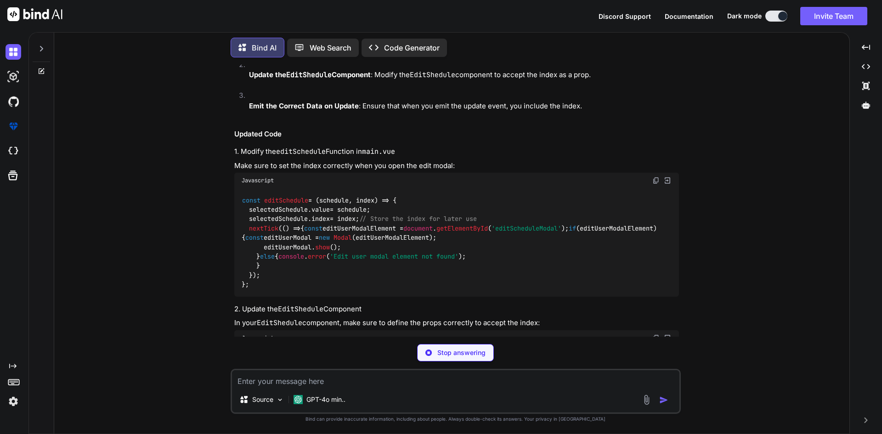
click at [319, 215] on span "index" at bounding box center [320, 219] width 18 height 8
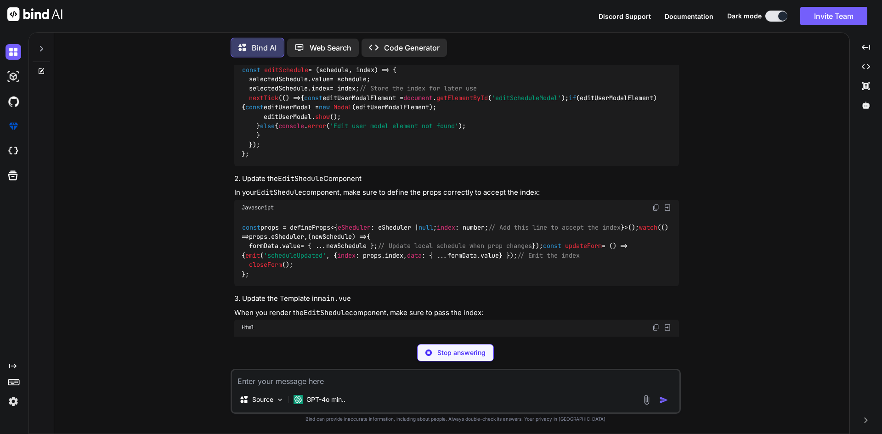
scroll to position [2410, 0]
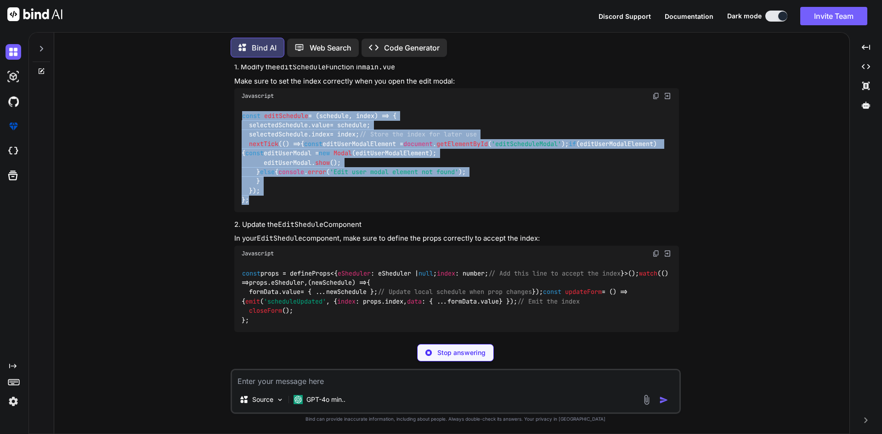
copy code "const editSchedule = ( schedule, index ) => { selectedSchedule. value = schedul…"
drag, startPoint x: 266, startPoint y: 210, endPoint x: 237, endPoint y: 98, distance: 116.2
click at [237, 104] on div "const editSchedule = ( schedule, index ) => { selectedSchedule. value = schedul…" at bounding box center [456, 158] width 444 height 108
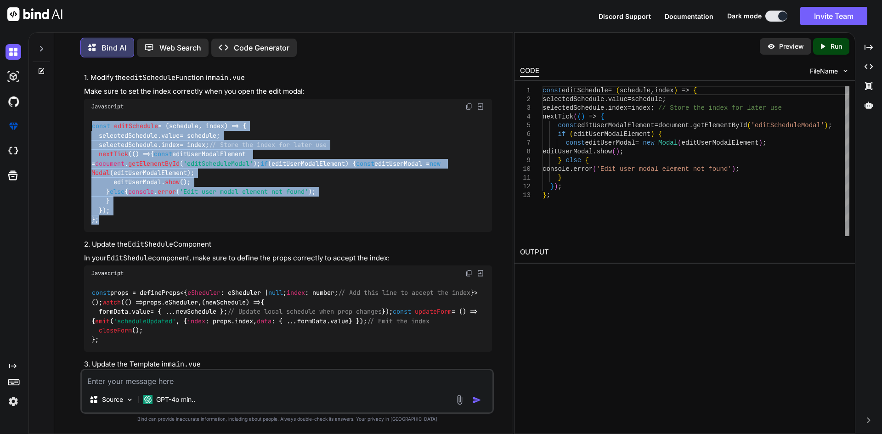
scroll to position [2754, 0]
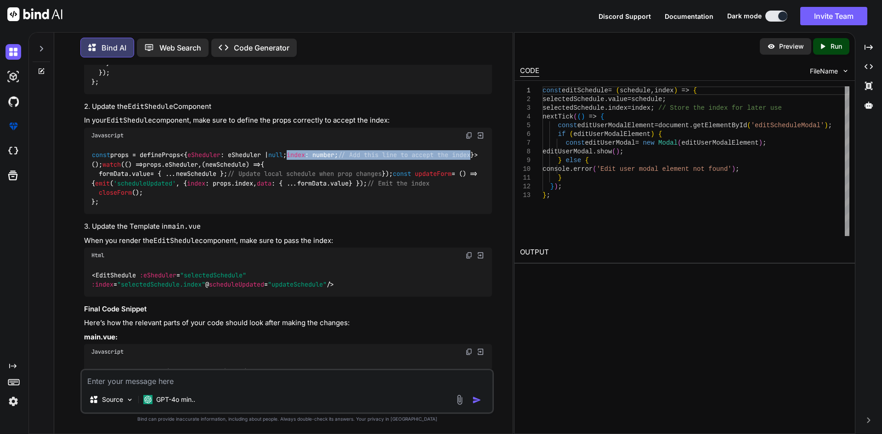
drag, startPoint x: 111, startPoint y: 161, endPoint x: 306, endPoint y: 161, distance: 195.1
click at [306, 161] on div "const props = defineProps<{ eSheduler : eSheduler | null ; index : number; // A…" at bounding box center [288, 178] width 408 height 71
drag, startPoint x: 98, startPoint y: 197, endPoint x: 233, endPoint y: 201, distance: 135.5
click at [233, 201] on code "const props = defineProps<{ eSheduler : eSheduler | null ; index : number; // A…" at bounding box center [285, 178] width 389 height 56
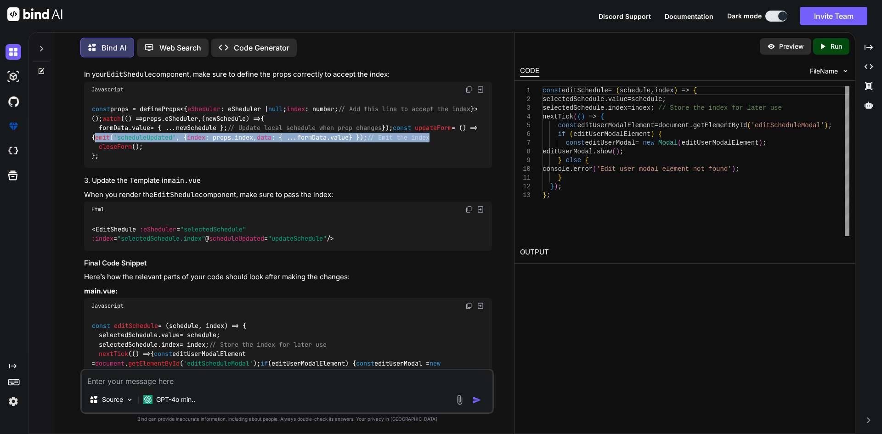
drag, startPoint x: 99, startPoint y: 191, endPoint x: 466, endPoint y: 193, distance: 367.3
click at [466, 168] on div "const props = defineProps<{ eSheduler : eSheduler | null ; index : number; // A…" at bounding box center [288, 132] width 408 height 71
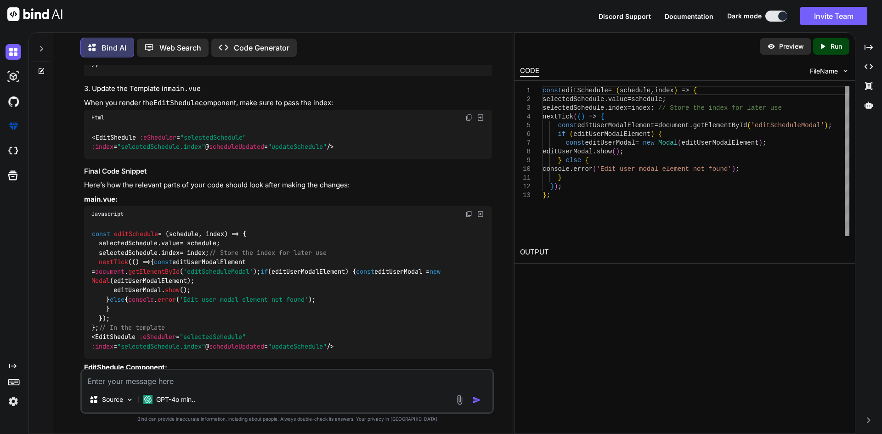
drag, startPoint x: 92, startPoint y: 189, endPoint x: 238, endPoint y: 202, distance: 146.5
click at [238, 159] on div "< EditShedule :eSheduler = "selectedSchedule" :index = "selectedSchedule.index"…" at bounding box center [288, 142] width 408 height 34
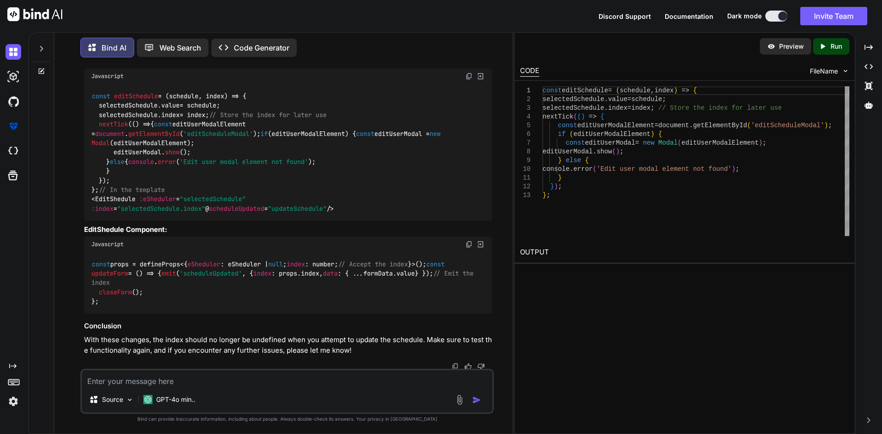
scroll to position [3160, 0]
click at [239, 381] on textarea at bounding box center [287, 378] width 410 height 17
paste textarea "main.ts:20 Global error handler: TypeError: Cannot read properties of null (rea…"
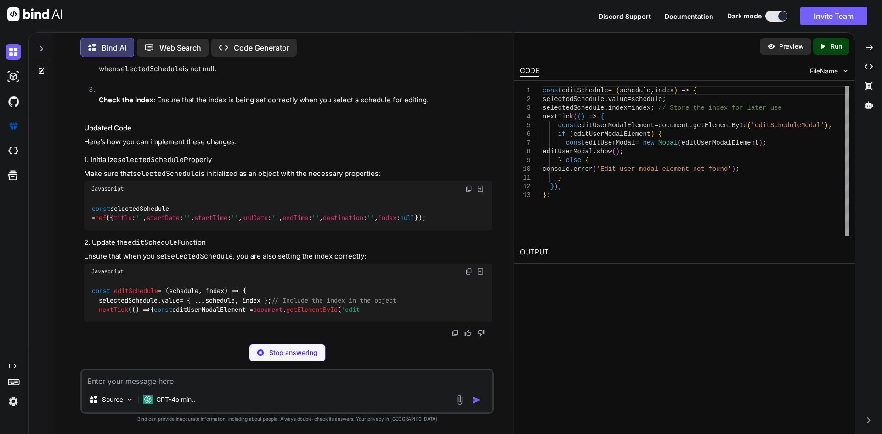
scroll to position [3654, 0]
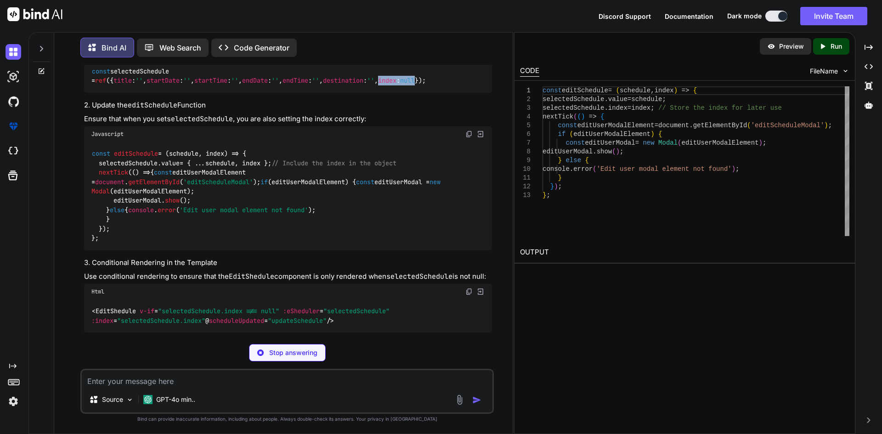
drag, startPoint x: 154, startPoint y: 211, endPoint x: 196, endPoint y: 208, distance: 41.9
click at [196, 85] on code "const selectedSchedule = ref ({ title : '' , startDate : '' , startTime : '' , …" at bounding box center [258, 76] width 335 height 19
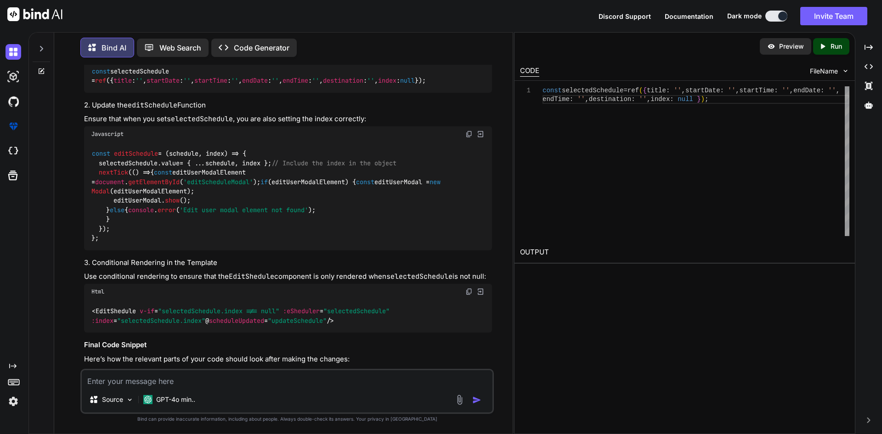
click at [146, 85] on code "const selectedSchedule = ref ({ title : '' , startDate : '' , startTime : '' , …" at bounding box center [258, 76] width 335 height 19
drag, startPoint x: 185, startPoint y: 199, endPoint x: 216, endPoint y: 208, distance: 32.9
click at [216, 93] on div "const selectedSchedule = ref ({ title : '' , startDate : '' , startTime : '' , …" at bounding box center [288, 76] width 408 height 34
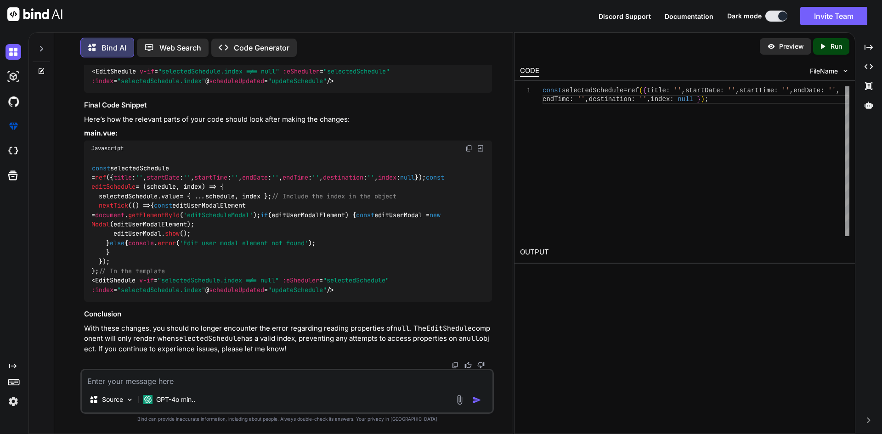
scroll to position [4087, 0]
click at [140, 381] on textarea at bounding box center [287, 378] width 410 height 17
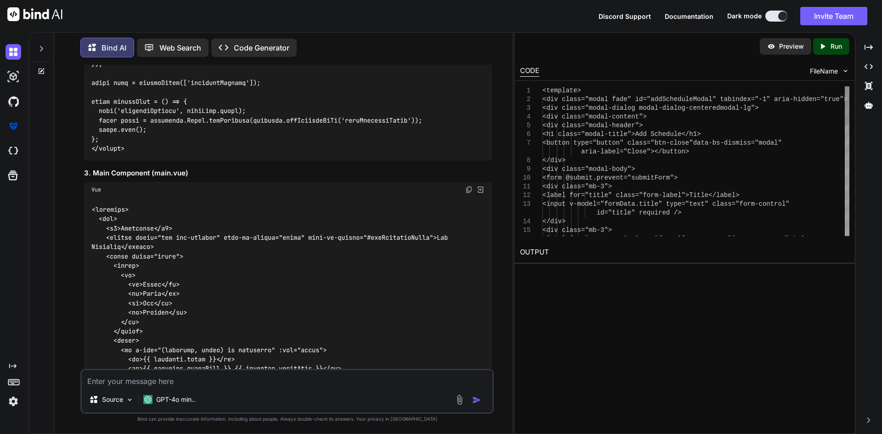
scroll to position [5519, 0]
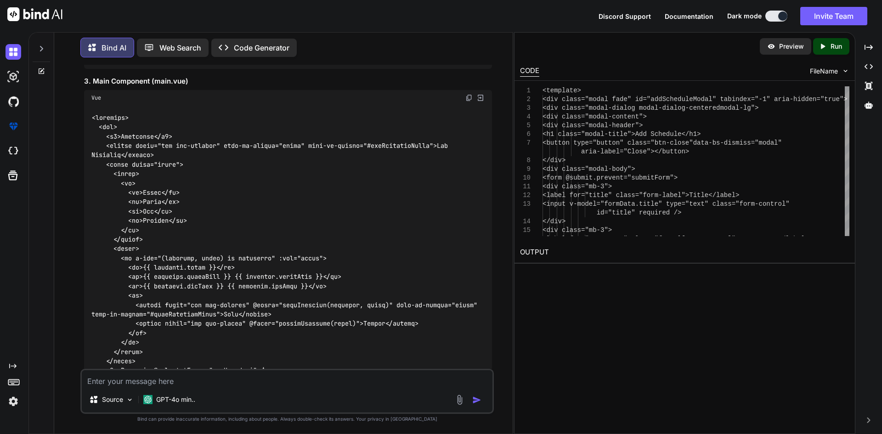
drag, startPoint x: 89, startPoint y: 157, endPoint x: 135, endPoint y: 277, distance: 128.9
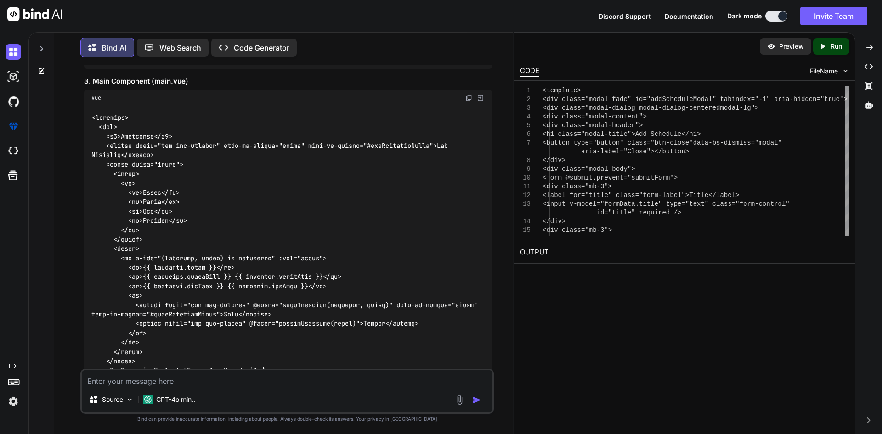
drag, startPoint x: 101, startPoint y: 279, endPoint x: 90, endPoint y: 147, distance: 132.7
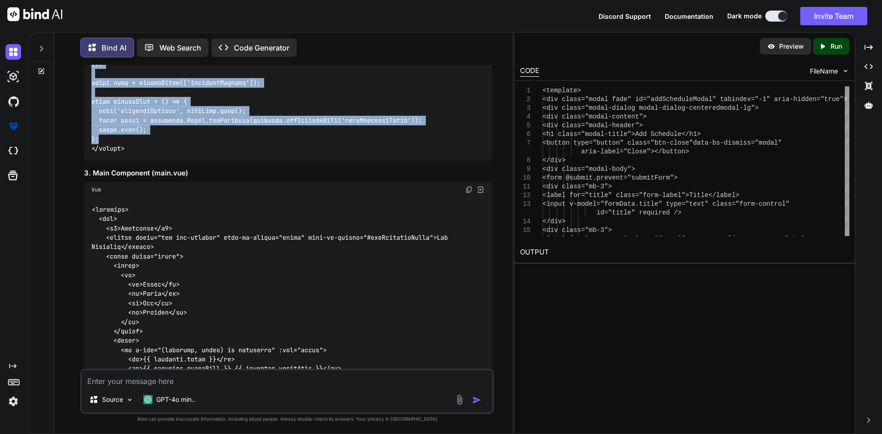
scroll to position [5336, 0]
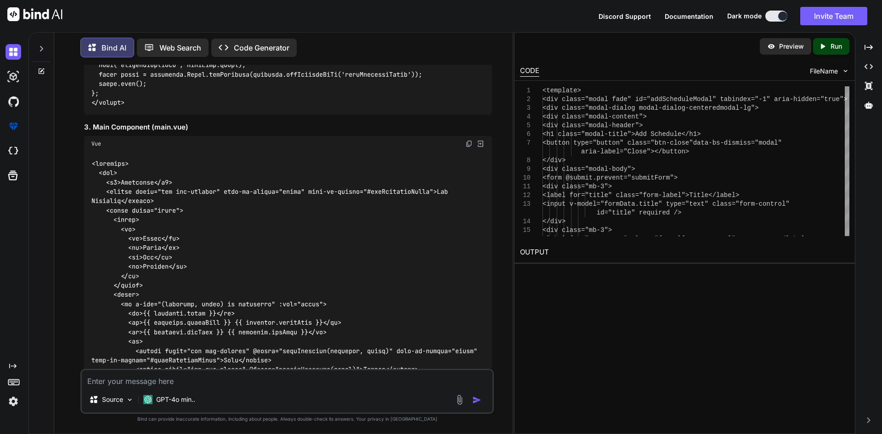
scroll to position [5519, 0]
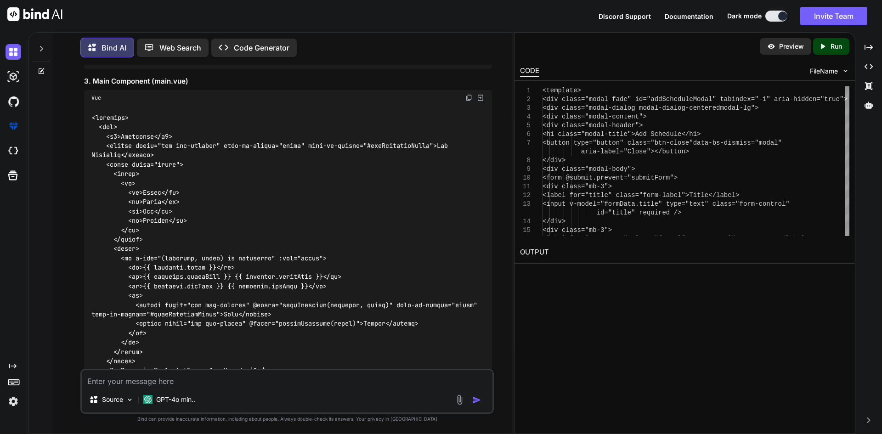
drag, startPoint x: 100, startPoint y: 277, endPoint x: 85, endPoint y: 219, distance: 60.1
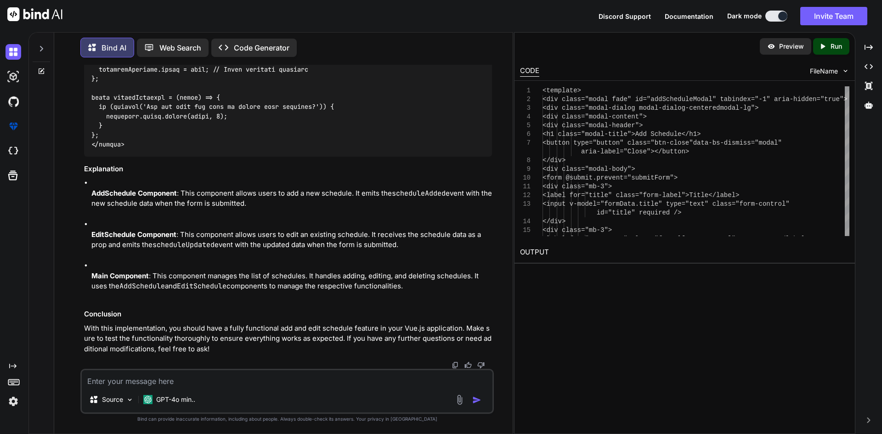
scroll to position [5933, 0]
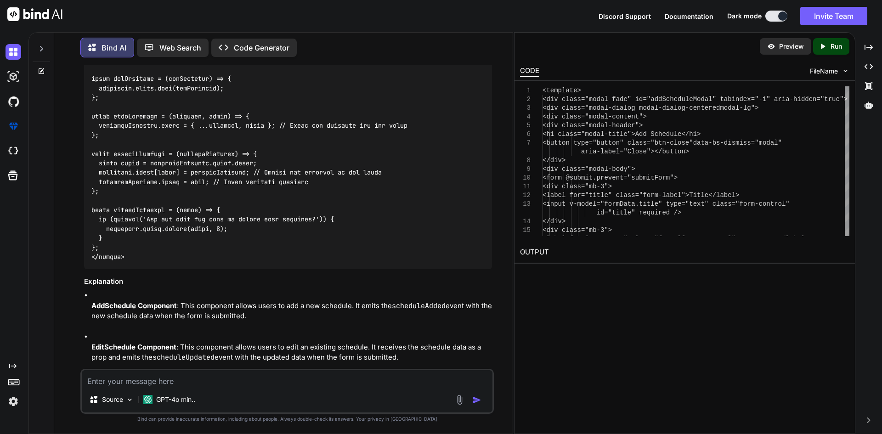
drag, startPoint x: 108, startPoint y: 198, endPoint x: 192, endPoint y: 206, distance: 84.8
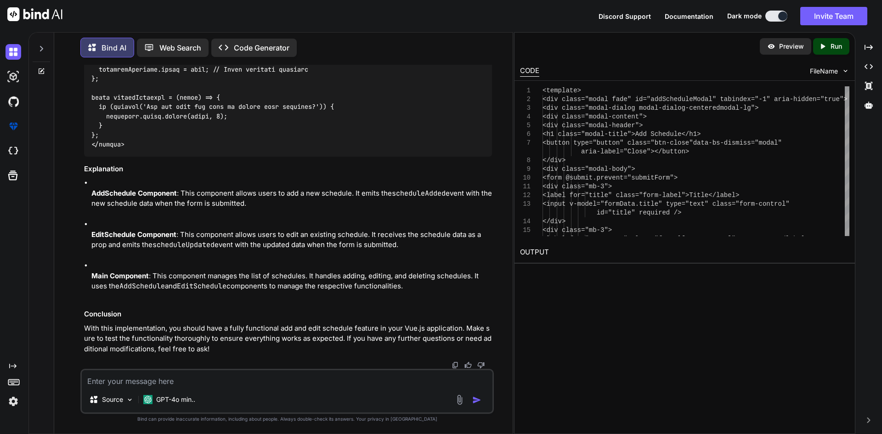
scroll to position [6116, 0]
drag, startPoint x: 120, startPoint y: 189, endPoint x: 84, endPoint y: 177, distance: 37.3
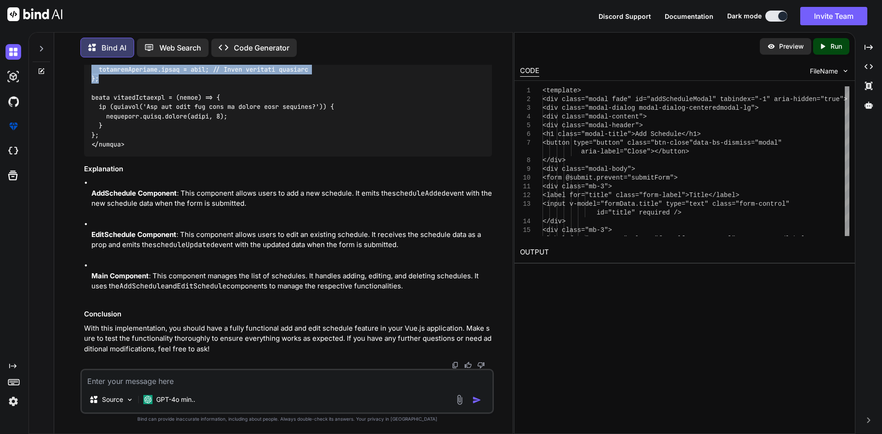
drag, startPoint x: 99, startPoint y: 246, endPoint x: 90, endPoint y: 171, distance: 75.4
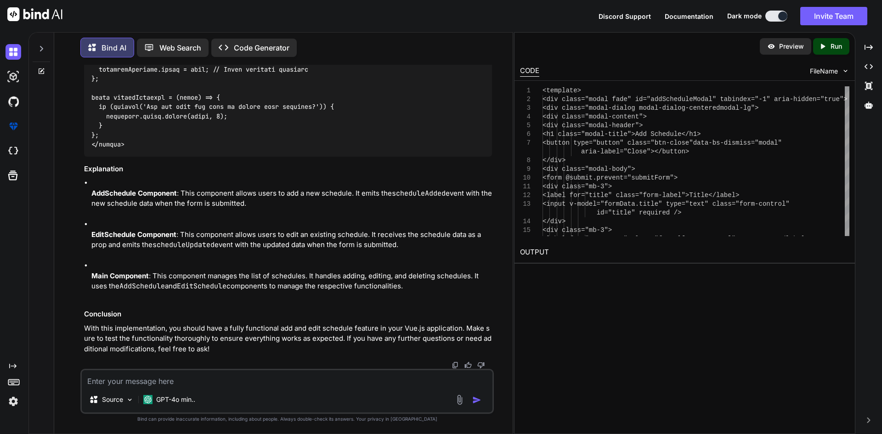
drag, startPoint x: 191, startPoint y: 153, endPoint x: 85, endPoint y: 150, distance: 106.6
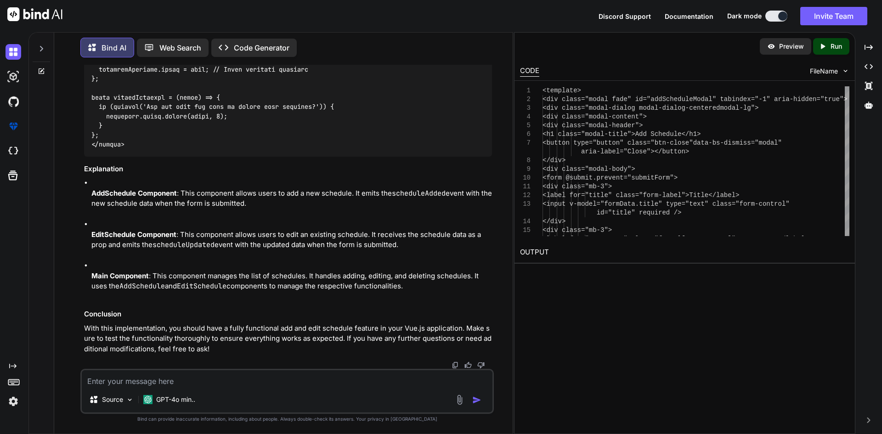
drag, startPoint x: 235, startPoint y: 189, endPoint x: 96, endPoint y: 193, distance: 138.7
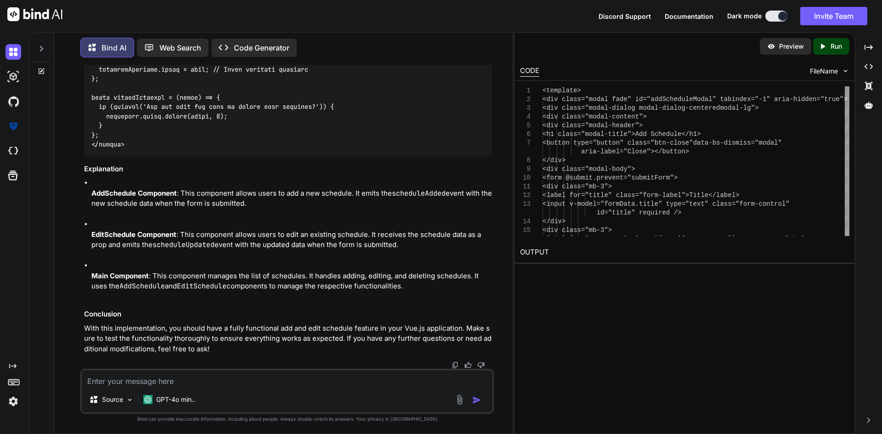
scroll to position [5887, 0]
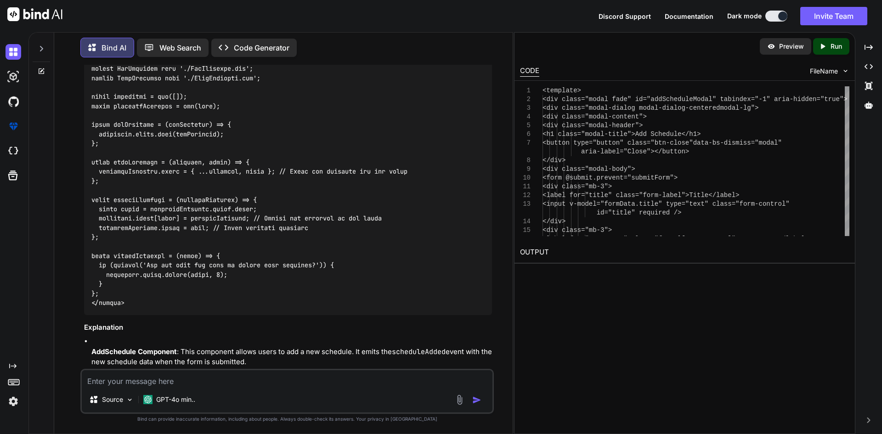
click at [430, 243] on code at bounding box center [287, 27] width 393 height 562
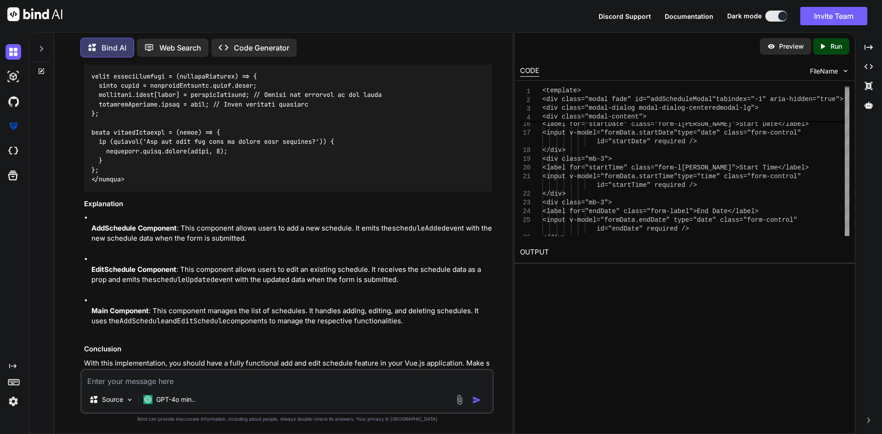
scroll to position [6056, 0]
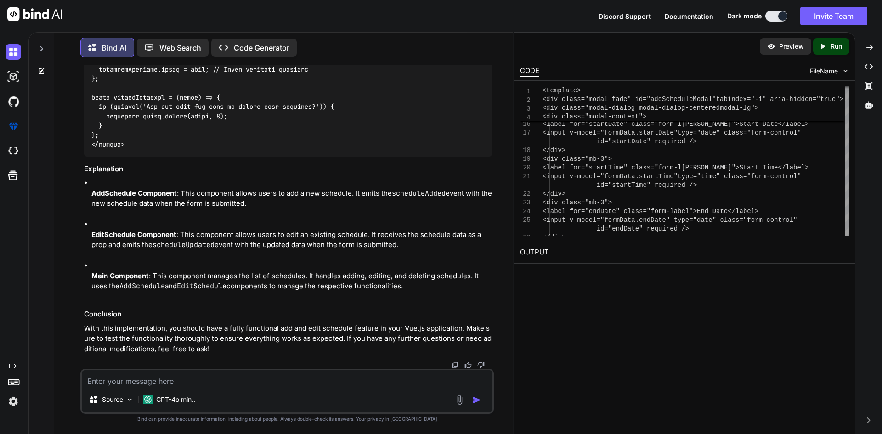
click at [169, 375] on textarea at bounding box center [287, 378] width 410 height 17
paste textarea "Uncaught TypeError: Cannot read properties of undefined (reading 'backdrop') at…"
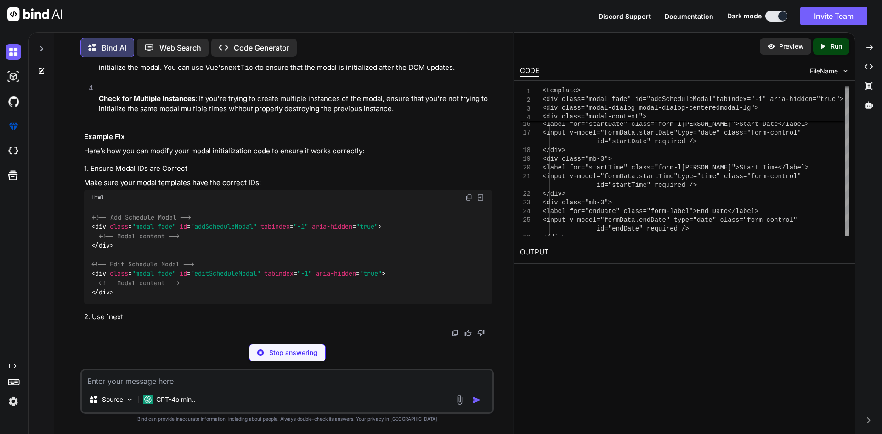
scroll to position [6835, 0]
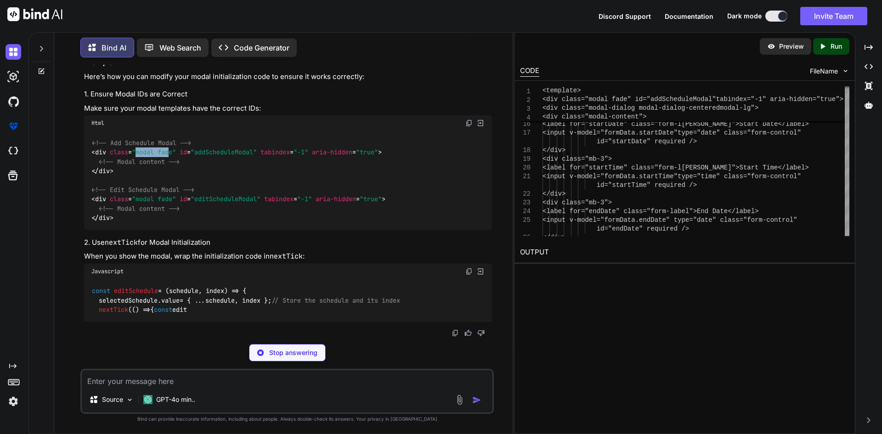
drag, startPoint x: 136, startPoint y: 226, endPoint x: 172, endPoint y: 226, distance: 35.4
click at [172, 157] on span ""modal fade"" at bounding box center [154, 152] width 44 height 8
drag, startPoint x: 407, startPoint y: 221, endPoint x: 119, endPoint y: 228, distance: 288.0
click at [129, 228] on div "<!-- Add Schedule Modal --> < div class = "modal fade" id = "addScheduleModal" …" at bounding box center [288, 180] width 408 height 99
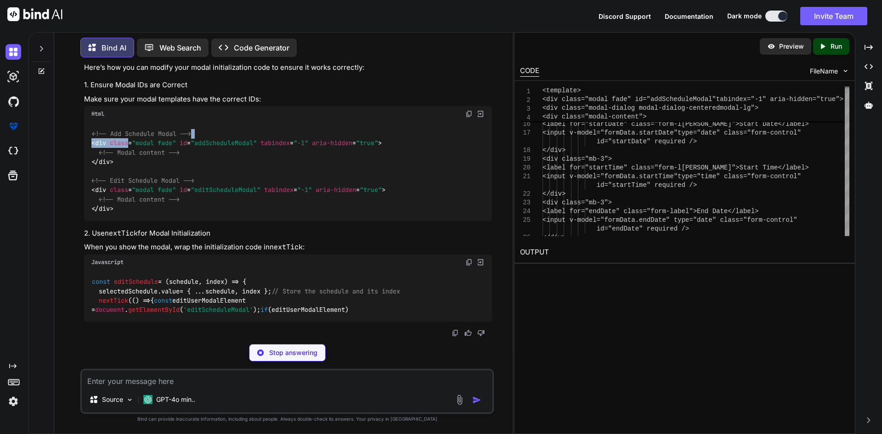
click at [118, 147] on span "class" at bounding box center [119, 143] width 18 height 8
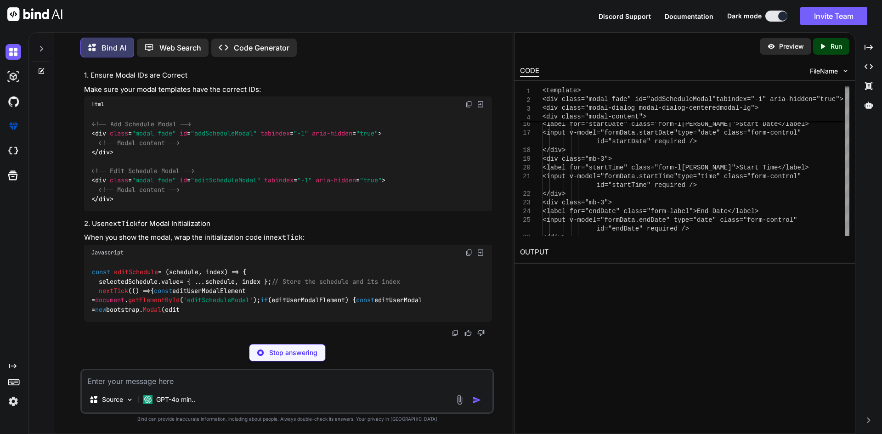
click at [92, 138] on span "< div class = "modal fade" id = "addScheduleModal" tabindex = "-1" aria-hidden …" at bounding box center [236, 133] width 290 height 8
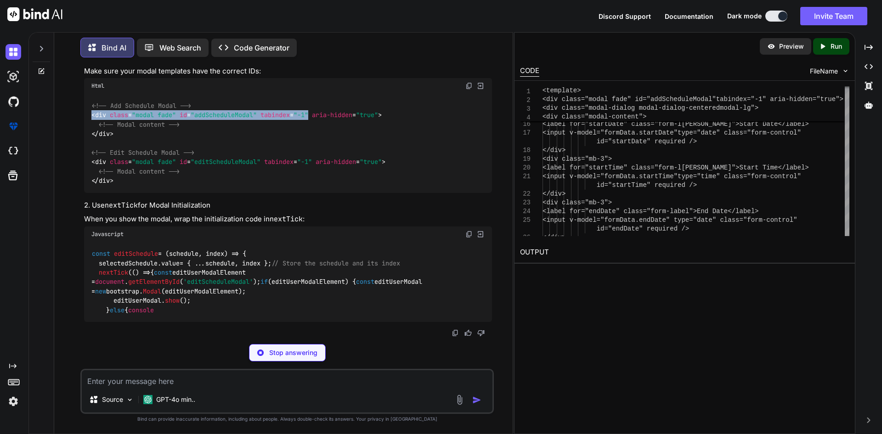
drag, startPoint x: 92, startPoint y: 224, endPoint x: 310, endPoint y: 231, distance: 217.8
click at [310, 193] on div "<!-- Add Schedule Modal --> < div class = "modal fade" id = "addScheduleModal" …" at bounding box center [288, 143] width 408 height 99
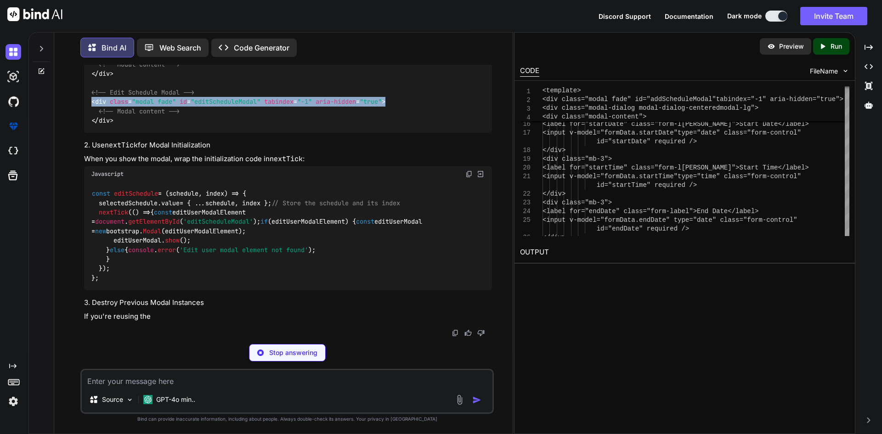
drag, startPoint x: 396, startPoint y: 271, endPoint x: 88, endPoint y: 274, distance: 308.1
click at [88, 133] on div "<!-- Add Schedule Modal --> < div class = "modal fade" id = "addScheduleModal" …" at bounding box center [288, 83] width 408 height 99
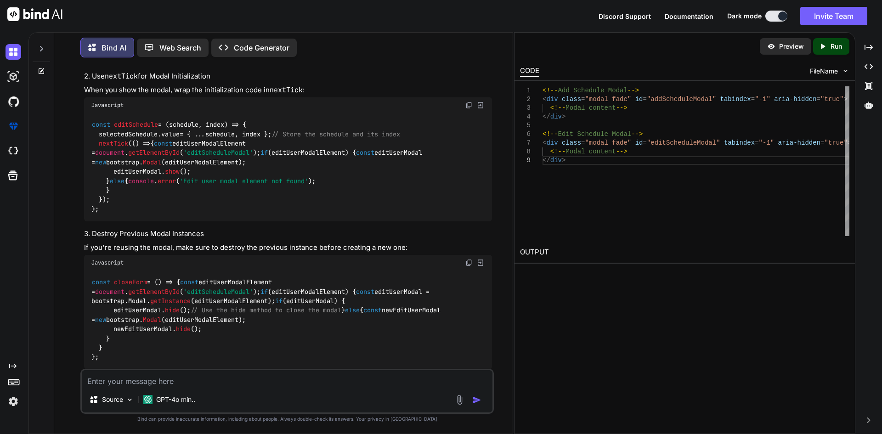
drag, startPoint x: 404, startPoint y: 227, endPoint x: 81, endPoint y: 226, distance: 323.2
click at [81, 226] on div "You You still not worked and index on update is undefined Bind AI It seems like…" at bounding box center [286, 249] width 413 height 369
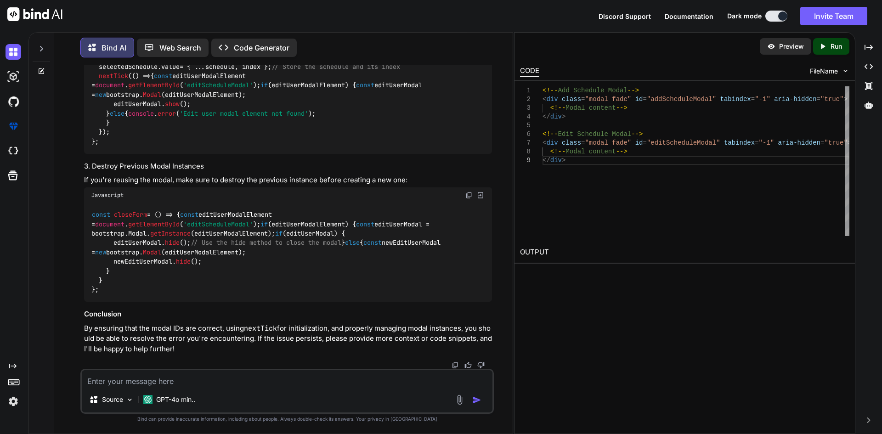
scroll to position [6972, 0]
click at [137, 62] on span "editSchedule" at bounding box center [136, 57] width 44 height 8
click at [164, 154] on div "const editSchedule = ( schedule, index ) => { selectedSchedule. value = { ...sc…" at bounding box center [288, 99] width 408 height 108
click at [112, 154] on div "const editSchedule = ( schedule, index ) => { selectedSchedule. value = { ...sc…" at bounding box center [288, 99] width 408 height 108
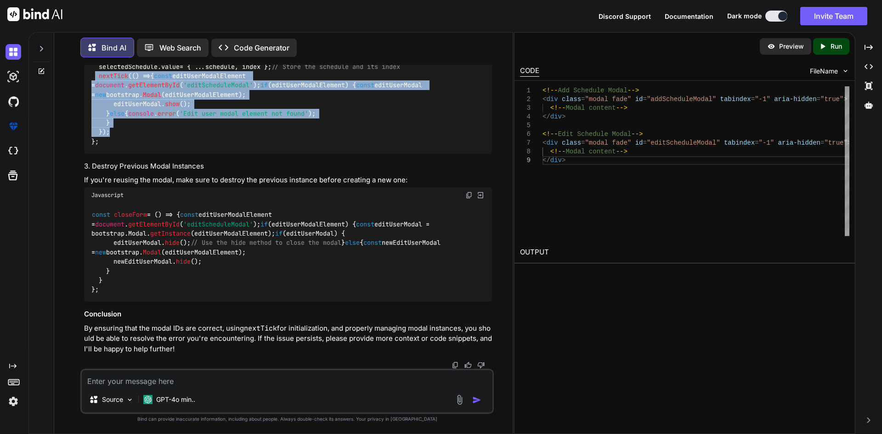
drag, startPoint x: 112, startPoint y: 319, endPoint x: 95, endPoint y: 247, distance: 73.7
click at [95, 154] on div "const editSchedule = ( schedule, index ) => { selectedSchedule. value = { ...sc…" at bounding box center [288, 99] width 408 height 108
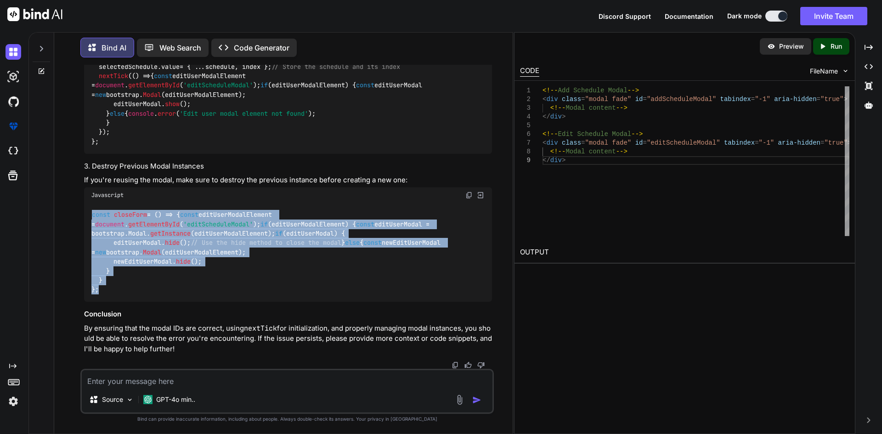
drag, startPoint x: 105, startPoint y: 287, endPoint x: 83, endPoint y: 187, distance: 102.0
click at [83, 187] on div "You You still not worked and index on update is undefined Bind AI It seems like…" at bounding box center [287, 217] width 411 height 304
click at [152, 213] on code "const closeForm = ( ) => { const editUserModalElement = document . getElementBy…" at bounding box center [267, 252] width 353 height 84
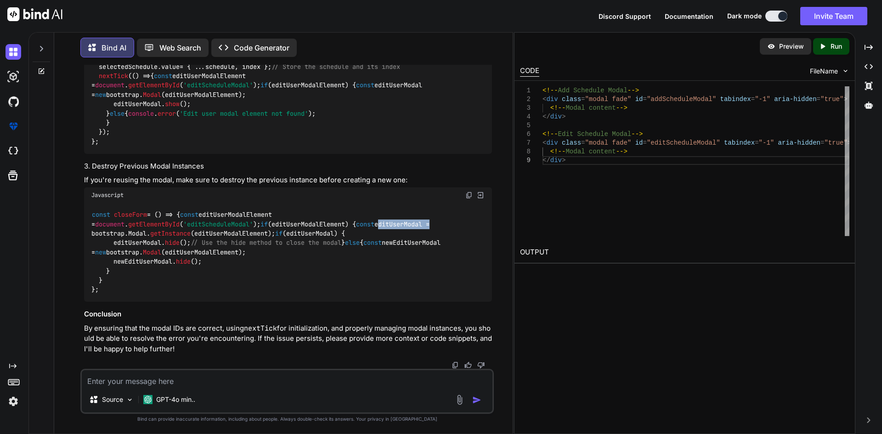
click at [152, 213] on code "const closeForm = ( ) => { const editUserModalElement = document . getElementBy…" at bounding box center [267, 252] width 353 height 84
click at [210, 211] on code "const closeForm = ( ) => { const editUserModalElement = document . getElementBy…" at bounding box center [267, 252] width 353 height 84
click at [210, 212] on code "const closeForm = ( ) => { const editUserModalElement = document . getElementBy…" at bounding box center [267, 252] width 353 height 84
